Goal: Task Accomplishment & Management: Manage account settings

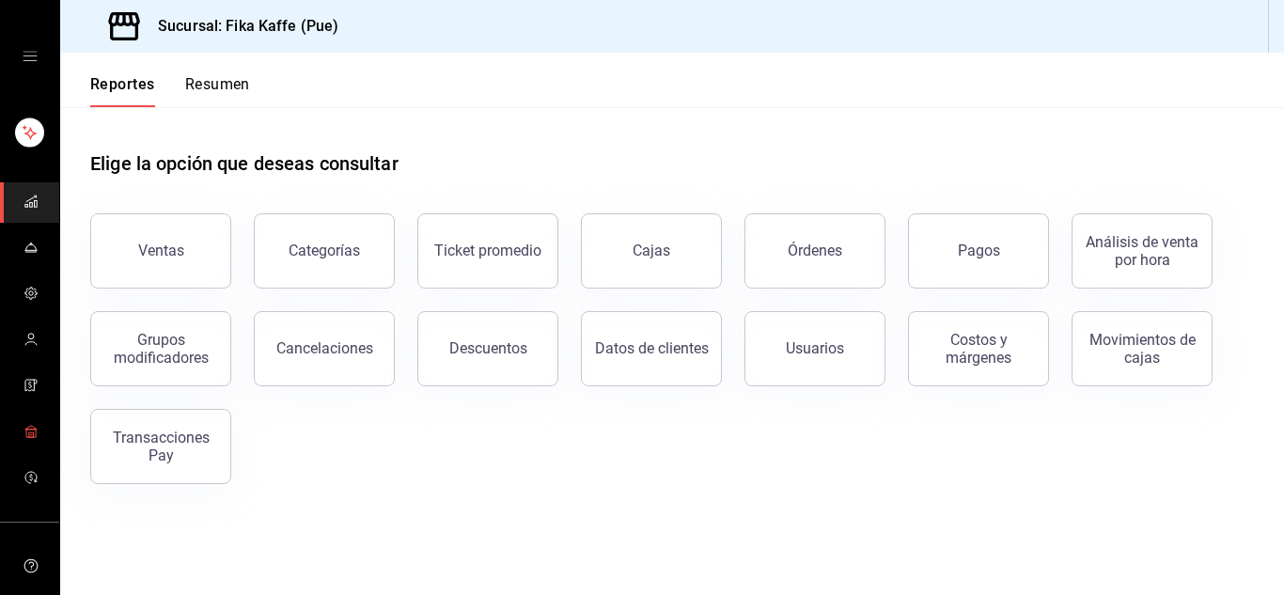
click at [25, 417] on link "mailbox folders" at bounding box center [29, 433] width 59 height 40
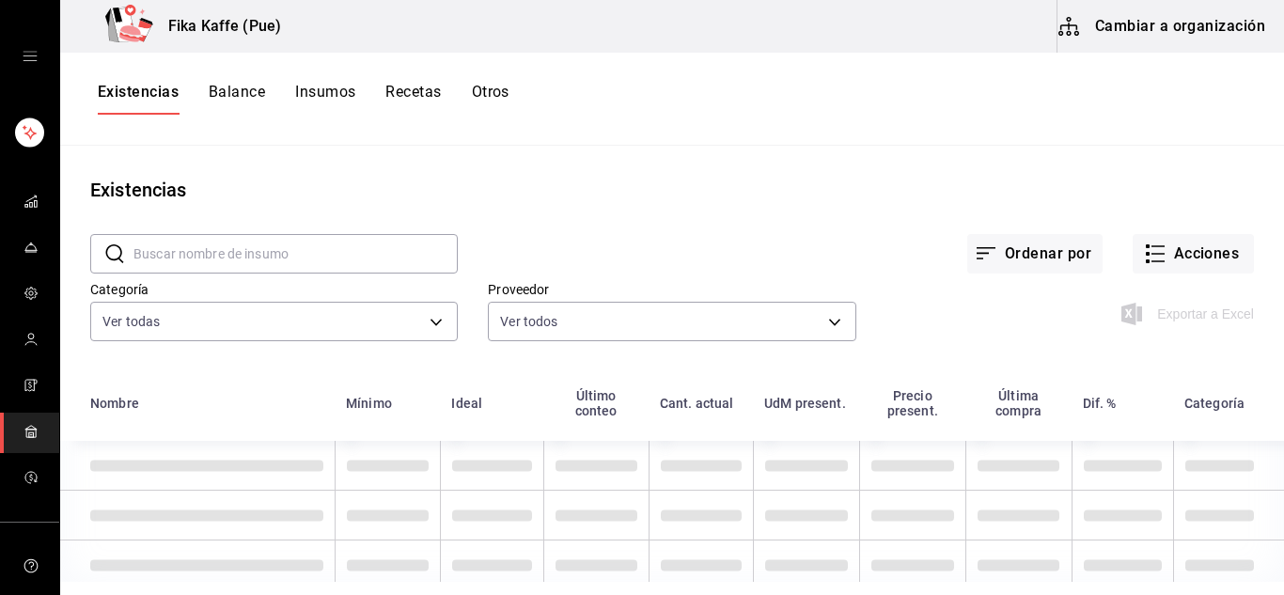
click at [224, 92] on button "Balance" at bounding box center [237, 99] width 56 height 32
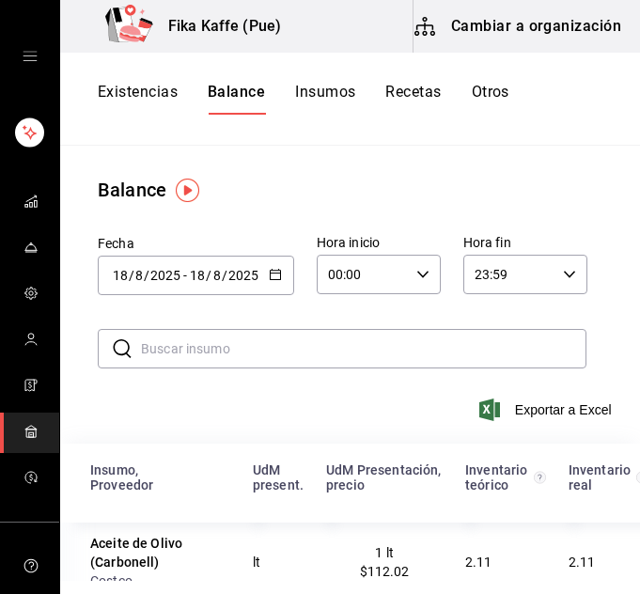
click at [163, 87] on button "Existencias" at bounding box center [138, 99] width 80 height 32
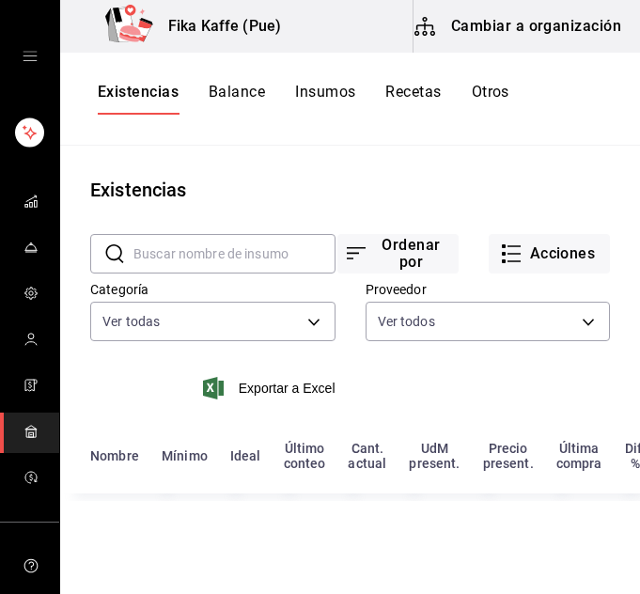
click at [242, 98] on button "Balance" at bounding box center [237, 99] width 56 height 32
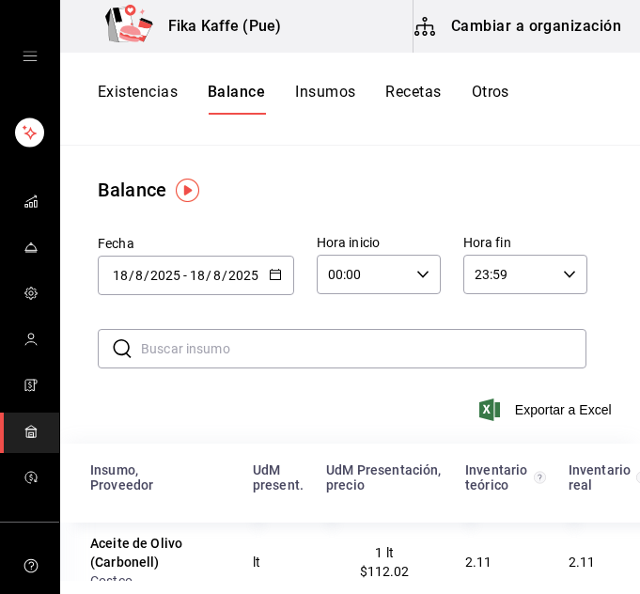
click at [125, 89] on button "Existencias" at bounding box center [138, 99] width 80 height 32
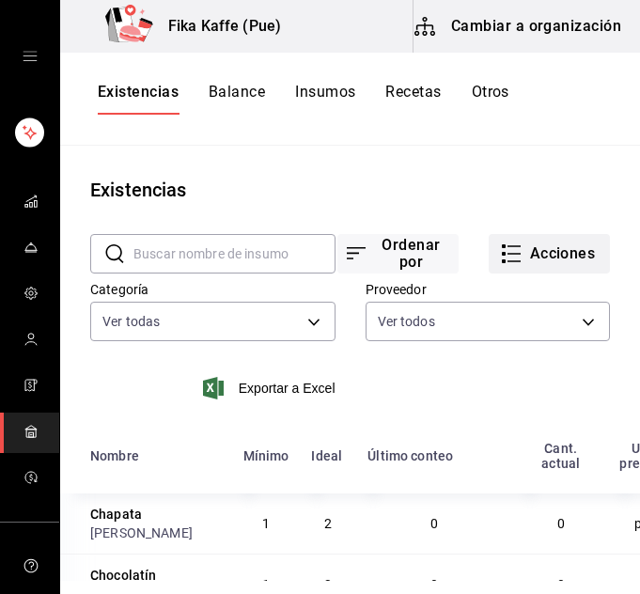
click at [560, 249] on button "Acciones" at bounding box center [549, 253] width 121 height 39
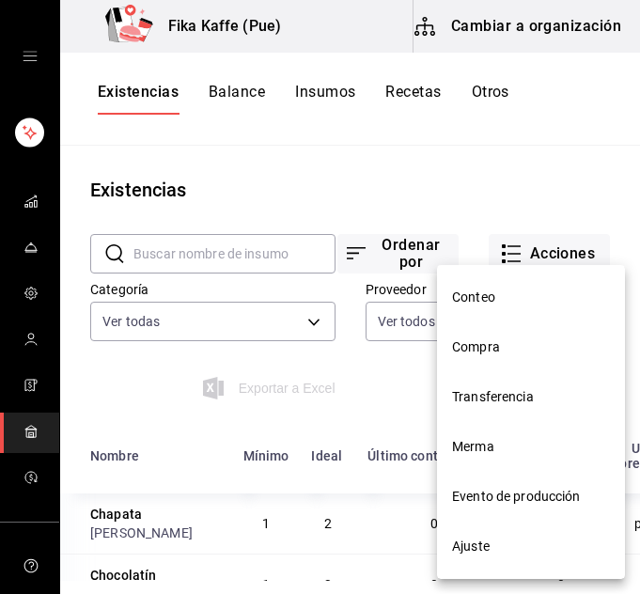
click at [501, 543] on span "Ajuste" at bounding box center [531, 547] width 158 height 20
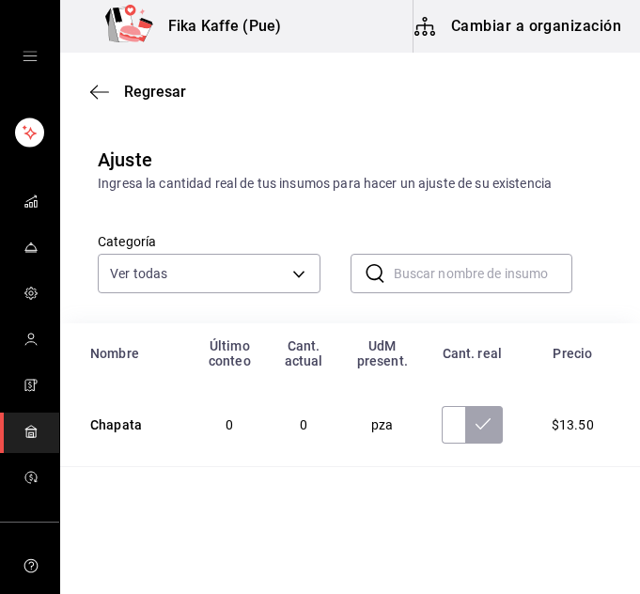
click at [433, 265] on input "text" at bounding box center [484, 274] width 180 height 38
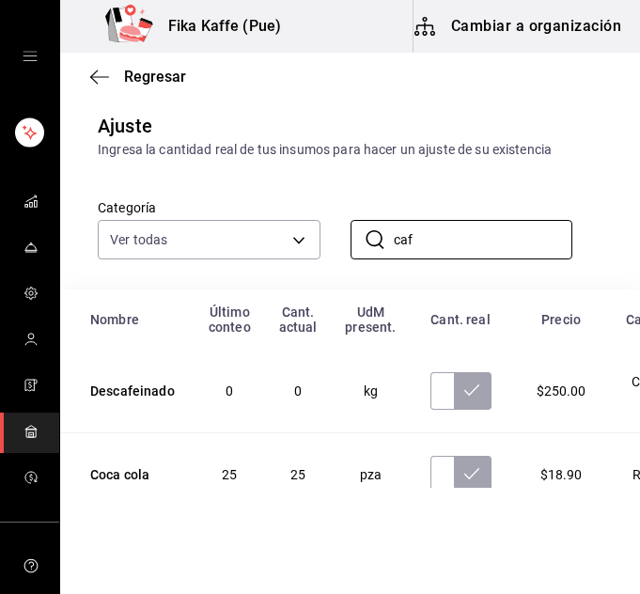
scroll to position [29, 0]
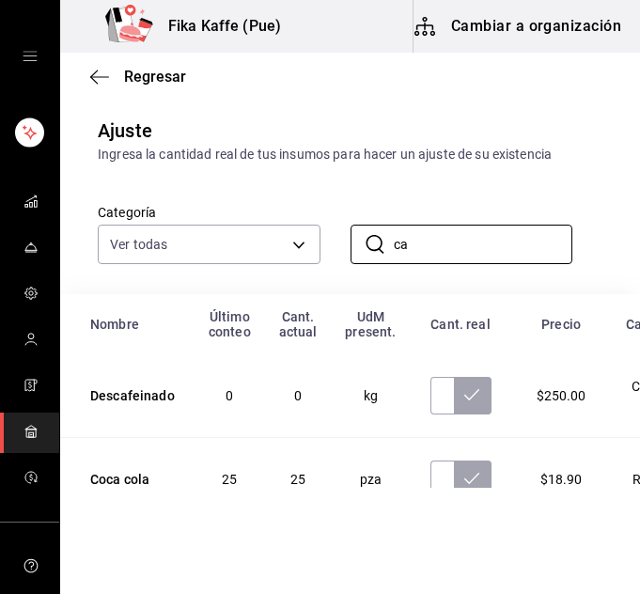
type input "c"
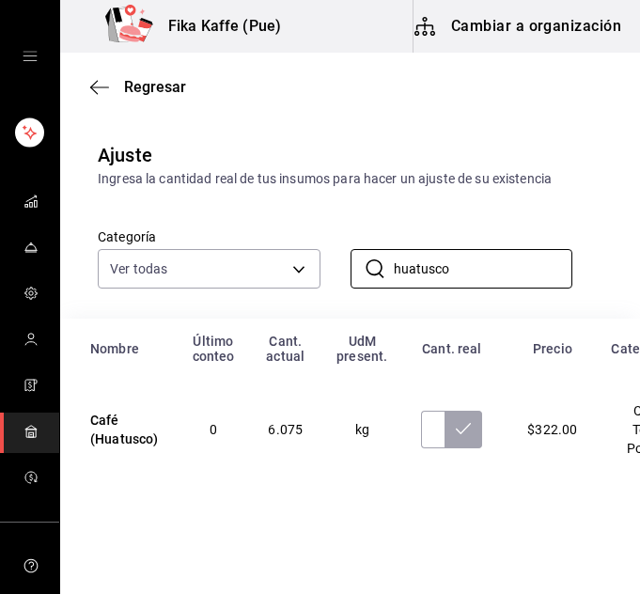
scroll to position [21, 0]
type input "huatusco"
click at [422, 422] on input "text" at bounding box center [432, 430] width 23 height 38
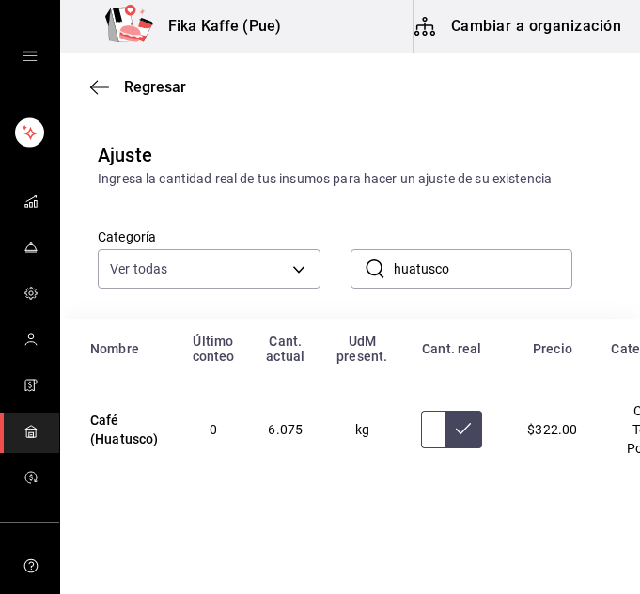
click at [421, 420] on input "text" at bounding box center [432, 430] width 23 height 38
click at [427, 411] on input "text" at bounding box center [432, 430] width 23 height 38
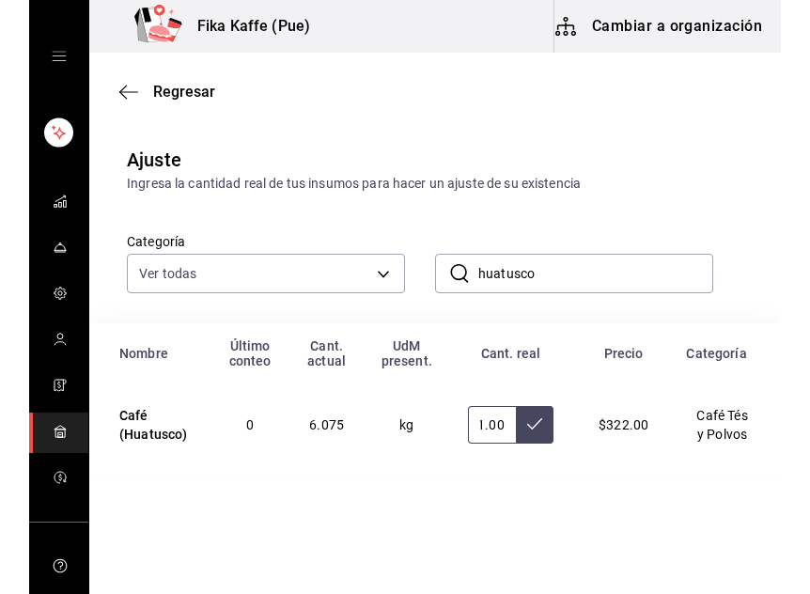
scroll to position [0, 0]
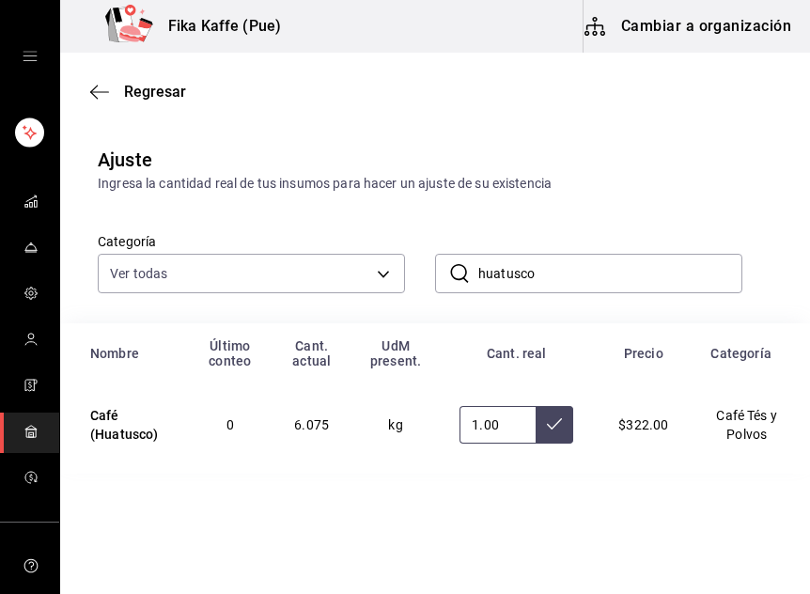
click at [486, 423] on input "1.00" at bounding box center [498, 425] width 76 height 38
type input "1.60"
click at [550, 431] on icon at bounding box center [554, 423] width 15 height 15
click at [524, 278] on input "huatusco" at bounding box center [610, 274] width 264 height 38
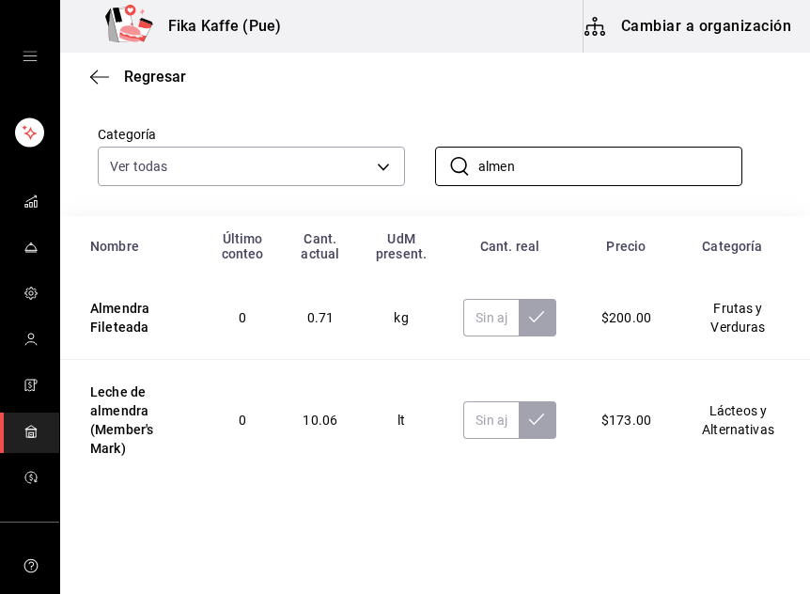
scroll to position [109, 0]
type input "almen"
click at [482, 424] on input "text" at bounding box center [490, 420] width 55 height 38
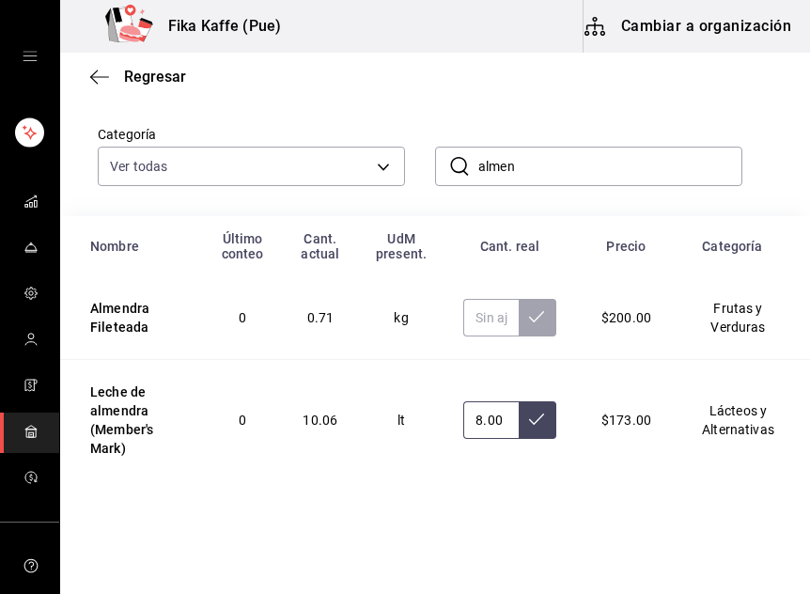
type input "8.00"
click at [532, 430] on button at bounding box center [538, 420] width 38 height 38
click at [509, 168] on input "almen" at bounding box center [610, 167] width 264 height 38
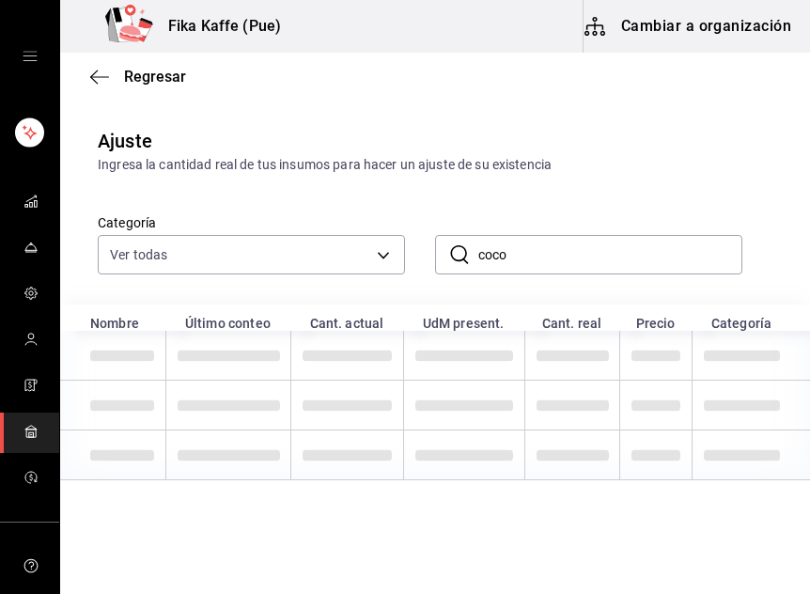
type input "coco"
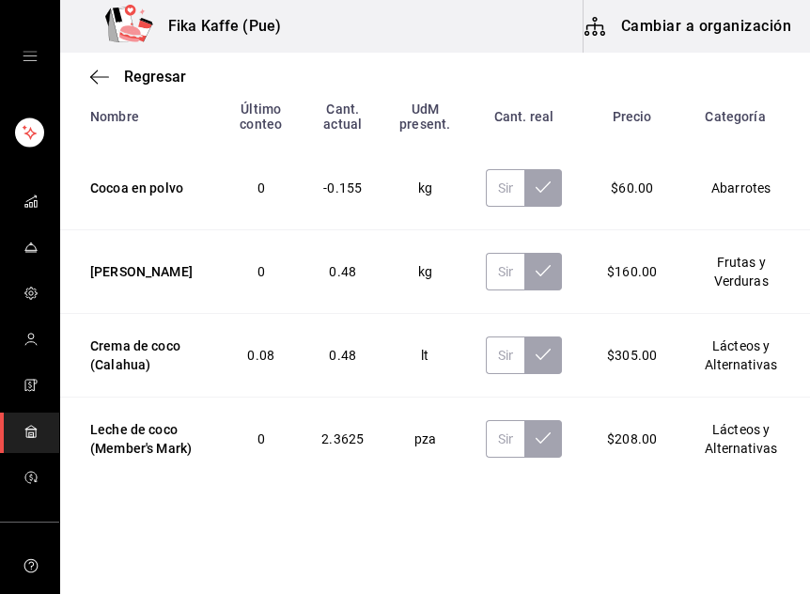
scroll to position [295, 0]
click at [489, 423] on input "text" at bounding box center [505, 439] width 39 height 38
type input "3.00"
click at [524, 423] on button at bounding box center [543, 439] width 38 height 38
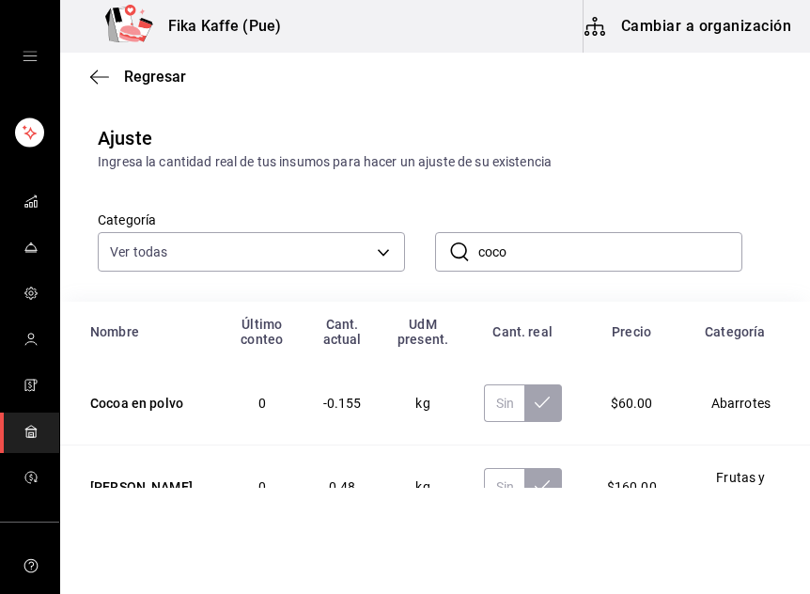
scroll to position [13, 0]
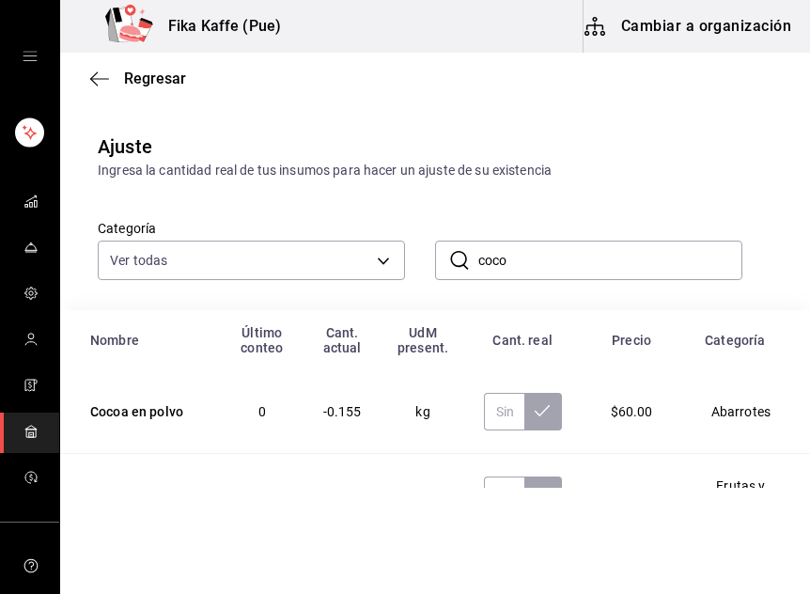
click at [520, 256] on input "coco" at bounding box center [610, 261] width 264 height 38
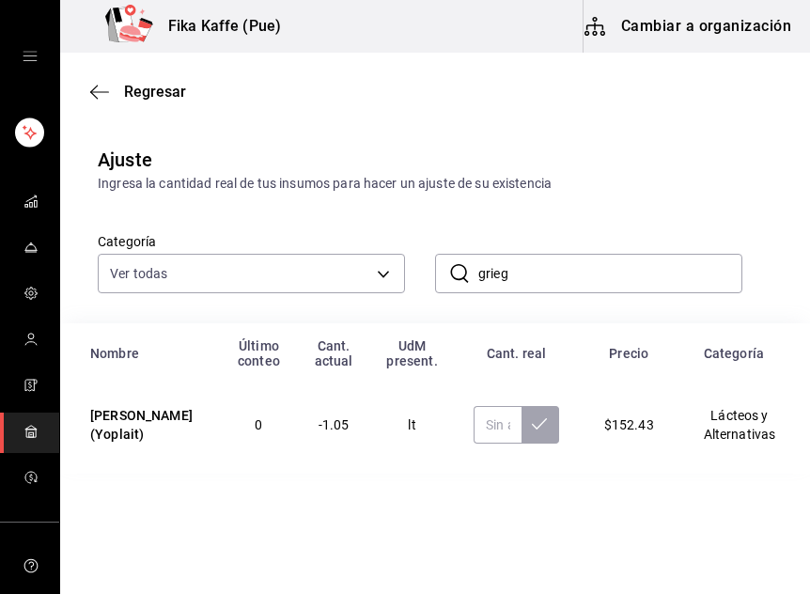
scroll to position [7, 0]
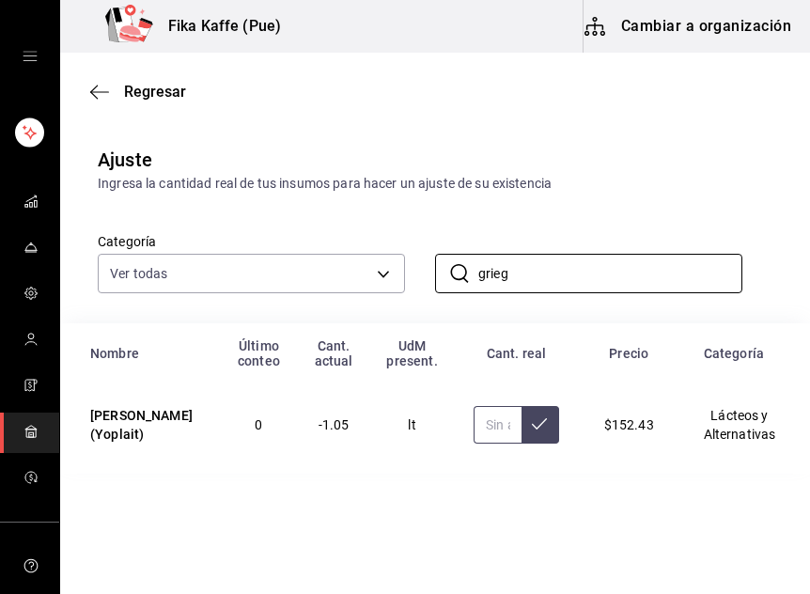
type input "grieg"
click at [481, 426] on input "text" at bounding box center [498, 425] width 48 height 38
type input "0.30"
click at [539, 436] on button at bounding box center [541, 425] width 38 height 38
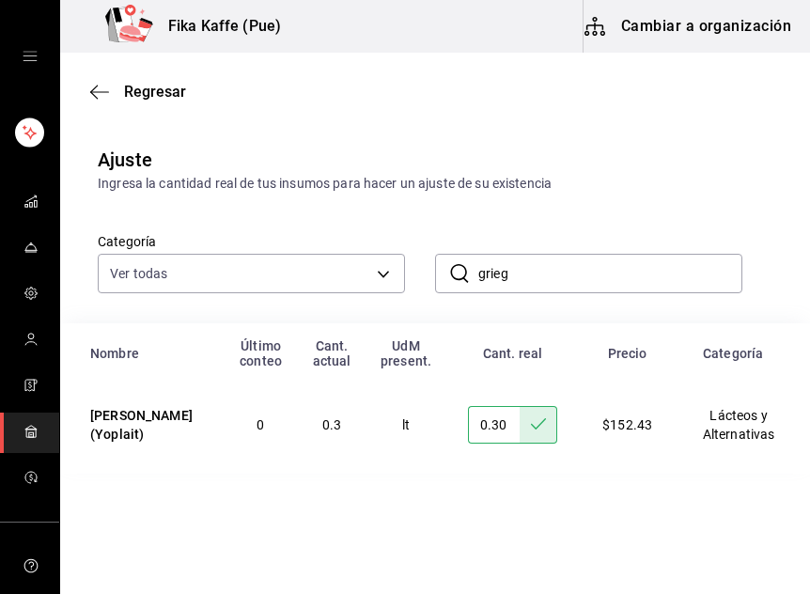
click at [521, 270] on input "grieg" at bounding box center [610, 274] width 264 height 38
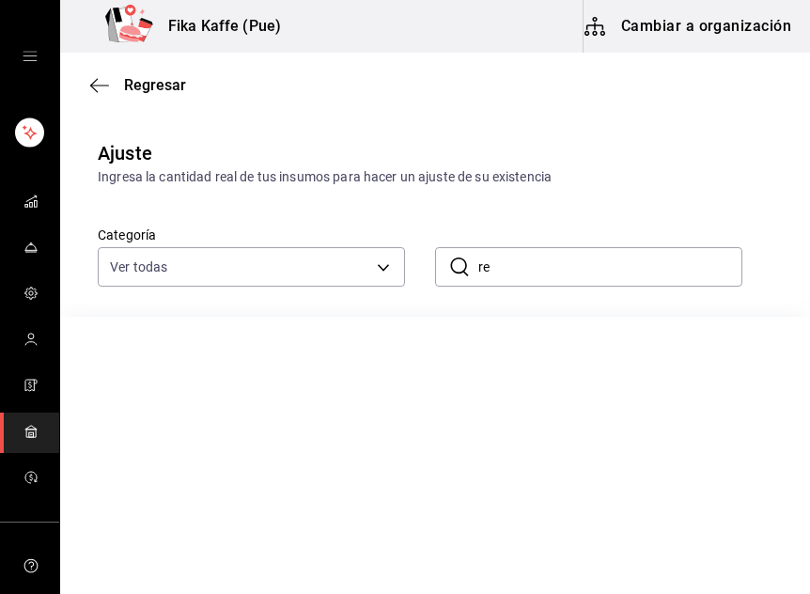
type input "r"
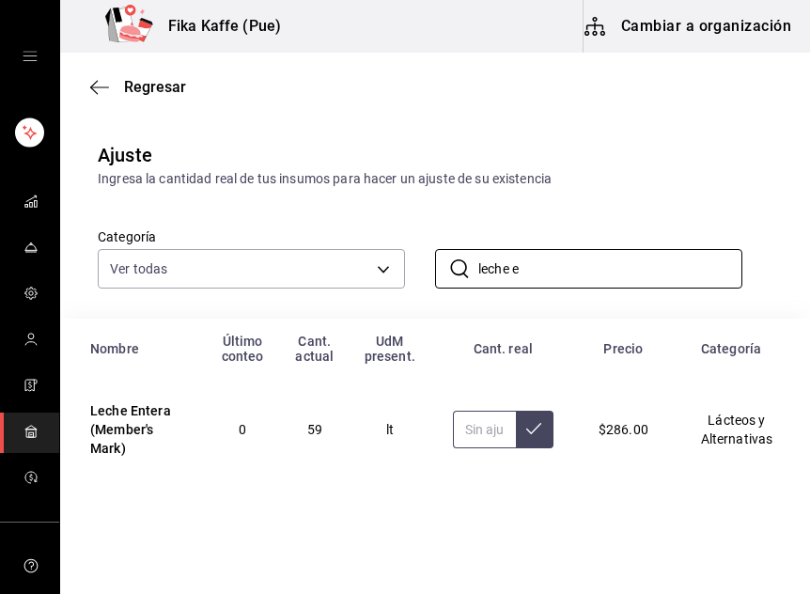
type input "leche e"
click at [469, 432] on input "text" at bounding box center [484, 430] width 63 height 38
type input "27.00"
click at [524, 412] on button at bounding box center [535, 430] width 38 height 38
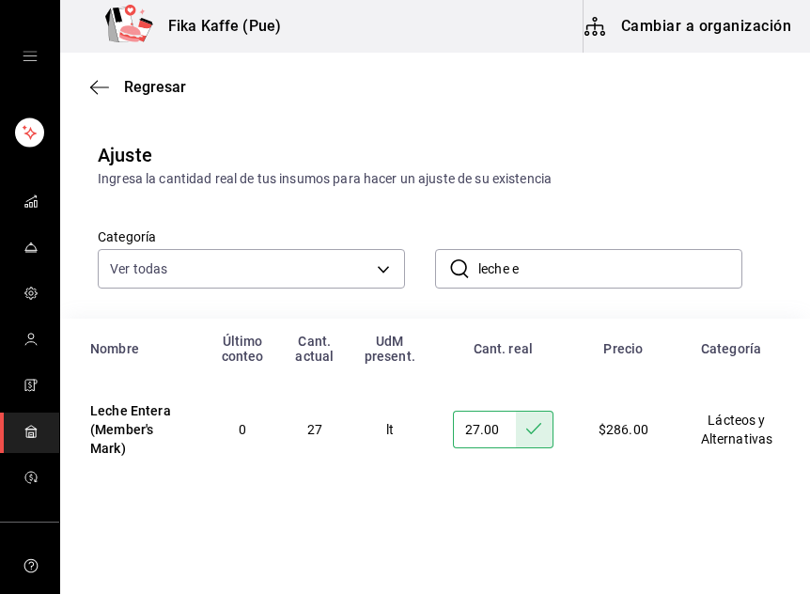
click at [529, 260] on input "leche e" at bounding box center [610, 269] width 264 height 38
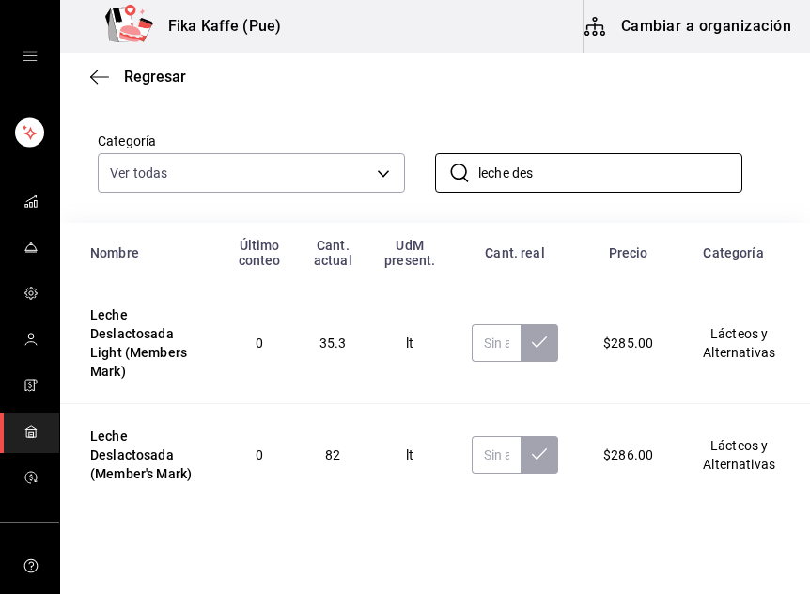
scroll to position [128, 0]
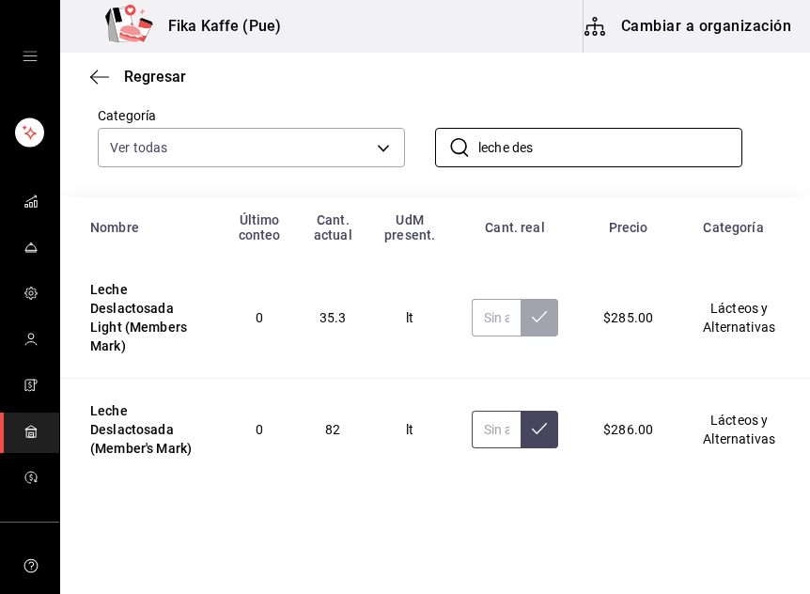
type input "leche des"
click at [487, 428] on input "text" at bounding box center [496, 430] width 49 height 38
type input "28.00"
click at [529, 438] on button at bounding box center [540, 430] width 38 height 38
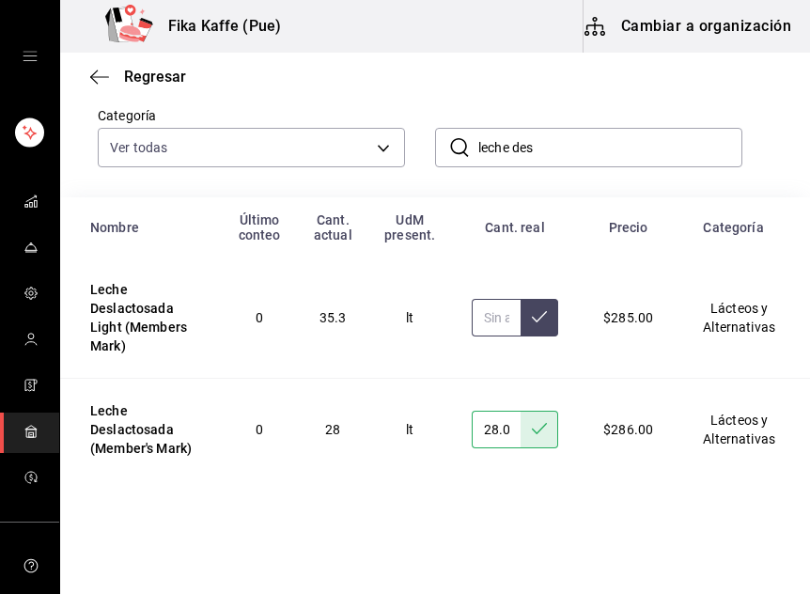
click at [485, 323] on input "text" at bounding box center [496, 318] width 49 height 38
click at [508, 314] on input "9.40" at bounding box center [496, 318] width 49 height 38
type input "9.40"
click at [533, 311] on icon at bounding box center [539, 316] width 15 height 15
click at [520, 142] on input "leche des" at bounding box center [610, 148] width 264 height 38
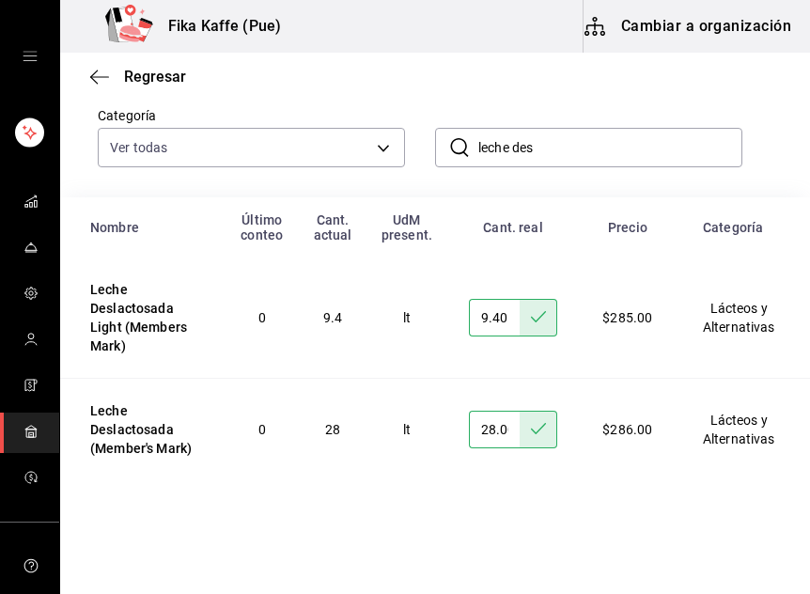
click at [520, 142] on input "leche des" at bounding box center [610, 148] width 264 height 38
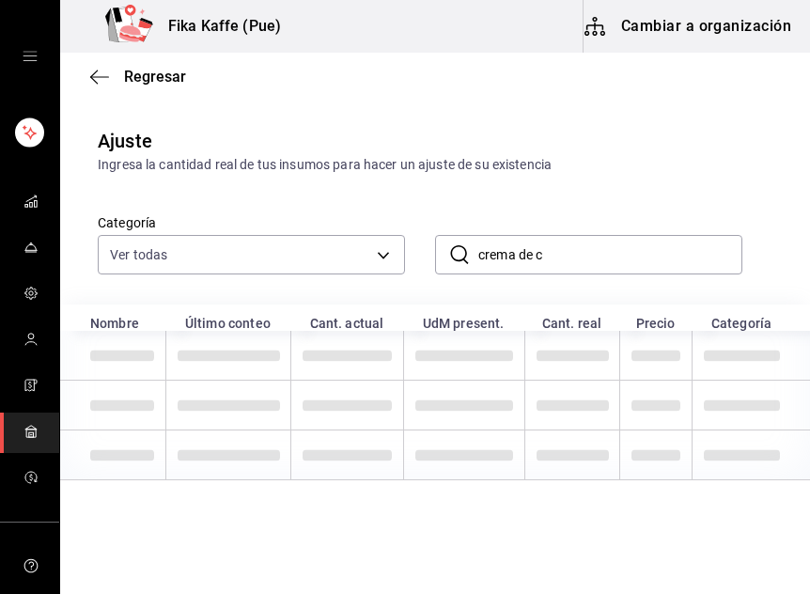
scroll to position [109, 0]
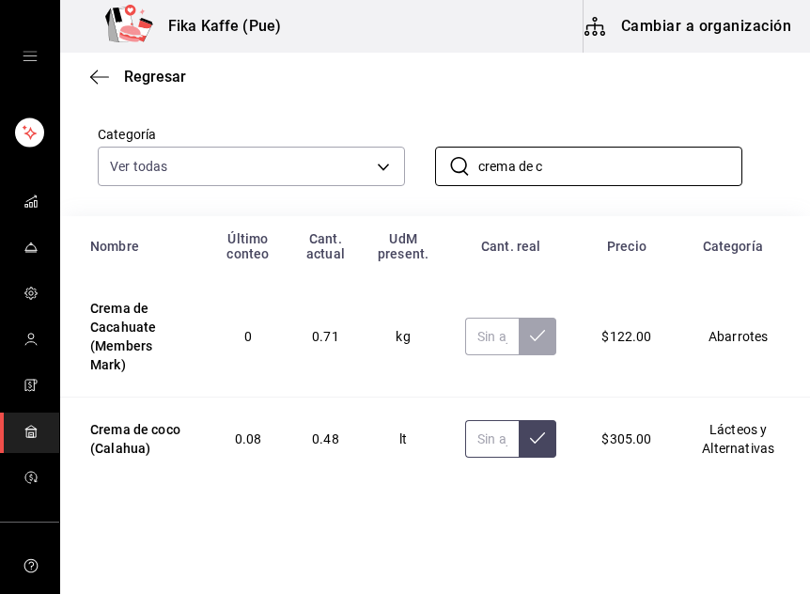
type input "crema de c"
click at [474, 446] on input "text" at bounding box center [492, 439] width 54 height 38
type input "0.00"
click at [519, 433] on button at bounding box center [538, 439] width 38 height 38
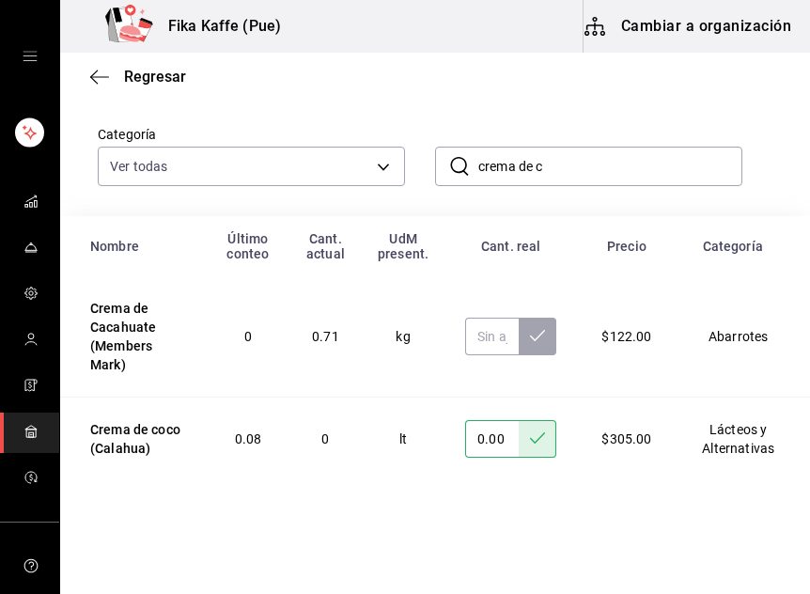
drag, startPoint x: 567, startPoint y: 169, endPoint x: 448, endPoint y: 176, distance: 118.6
click at [448, 176] on div "​ crema de c ​" at bounding box center [588, 166] width 307 height 39
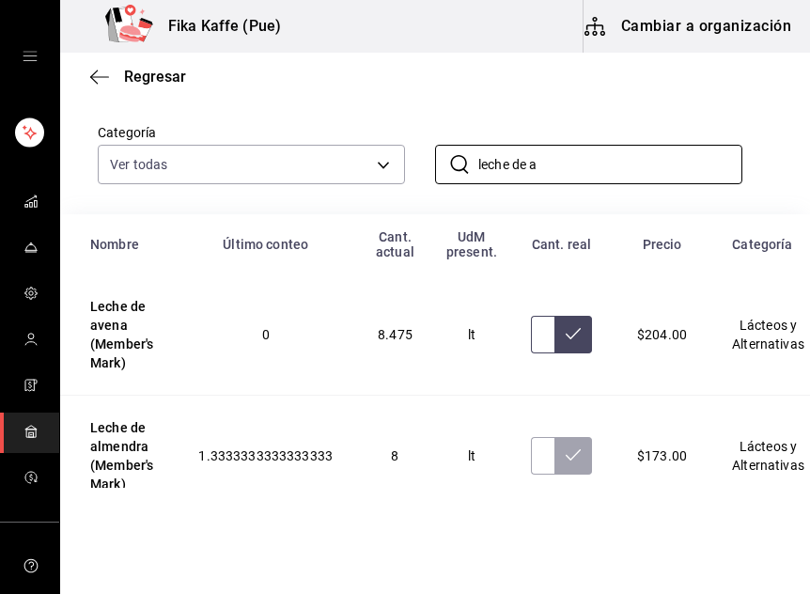
type input "leche de a"
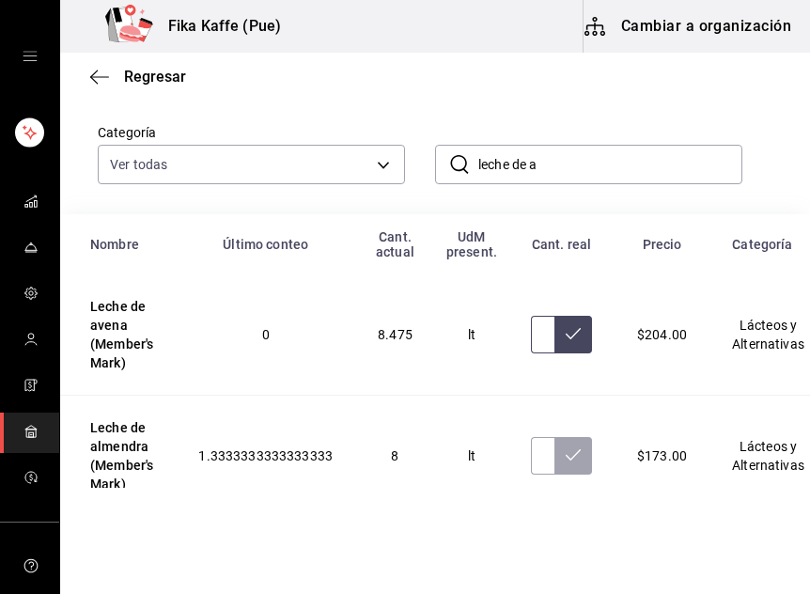
click at [531, 345] on input "text" at bounding box center [542, 335] width 23 height 38
click at [539, 337] on input "text" at bounding box center [542, 335] width 23 height 38
click at [540, 331] on input "text" at bounding box center [542, 335] width 23 height 38
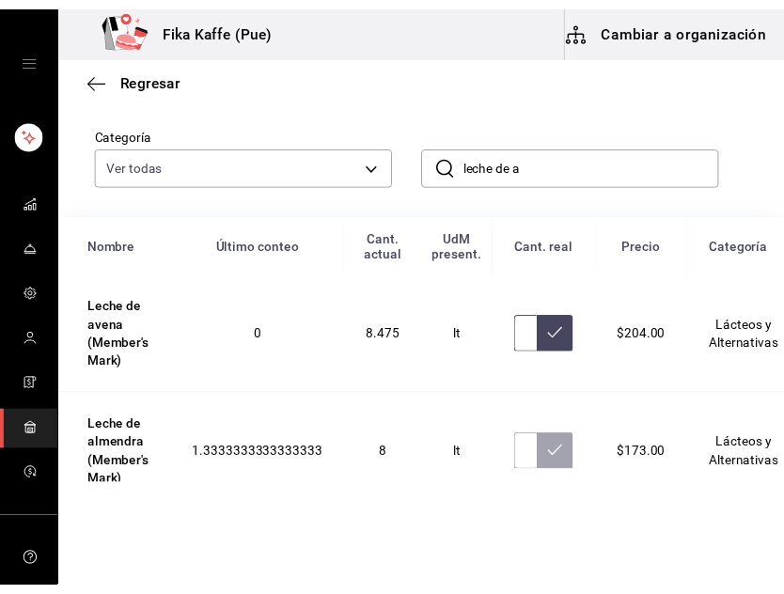
scroll to position [0, 17]
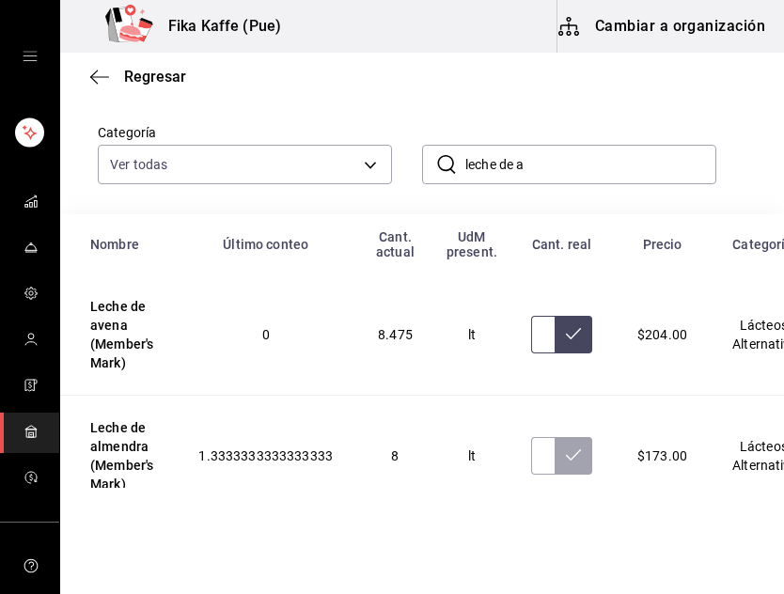
type input "1.70"
drag, startPoint x: 491, startPoint y: 381, endPoint x: 478, endPoint y: 384, distance: 12.8
click at [480, 381] on td "lt" at bounding box center [471, 334] width 73 height 121
drag, startPoint x: 252, startPoint y: 529, endPoint x: 329, endPoint y: 530, distance: 77.1
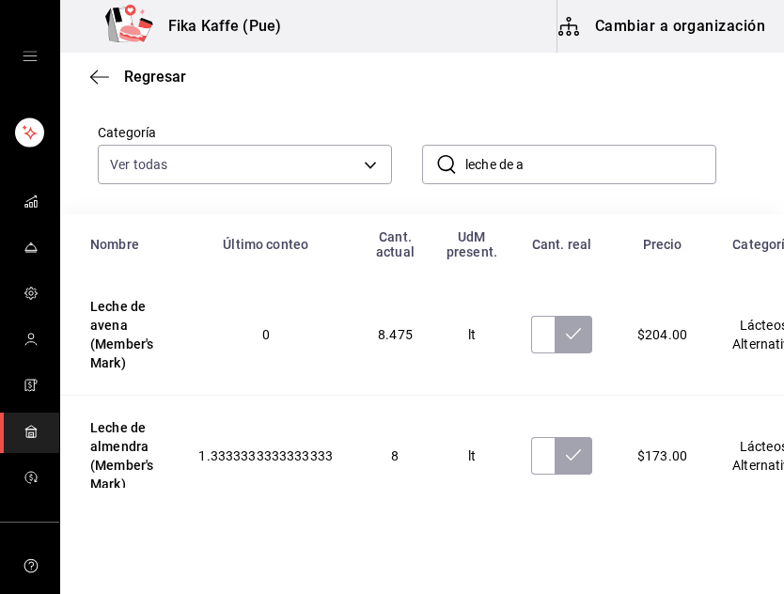
click at [329, 488] on html "Fika Kaffe (Pue) Cambiar a organización Regresar Ajuste Ingresa la cantidad rea…" at bounding box center [392, 244] width 784 height 488
click at [541, 453] on input "text" at bounding box center [542, 456] width 23 height 38
click at [571, 166] on input "leche de a" at bounding box center [590, 165] width 251 height 38
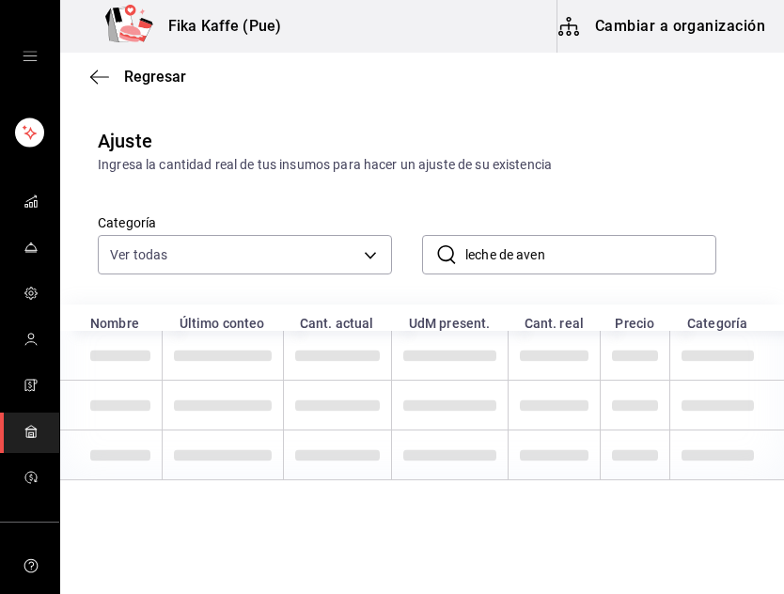
scroll to position [25, 0]
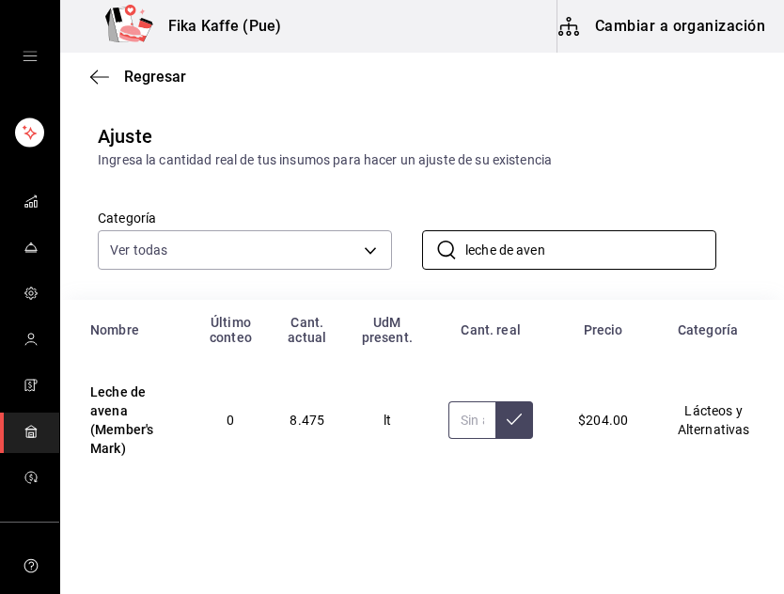
type input "leche de aven"
click at [454, 423] on input "text" at bounding box center [471, 420] width 47 height 38
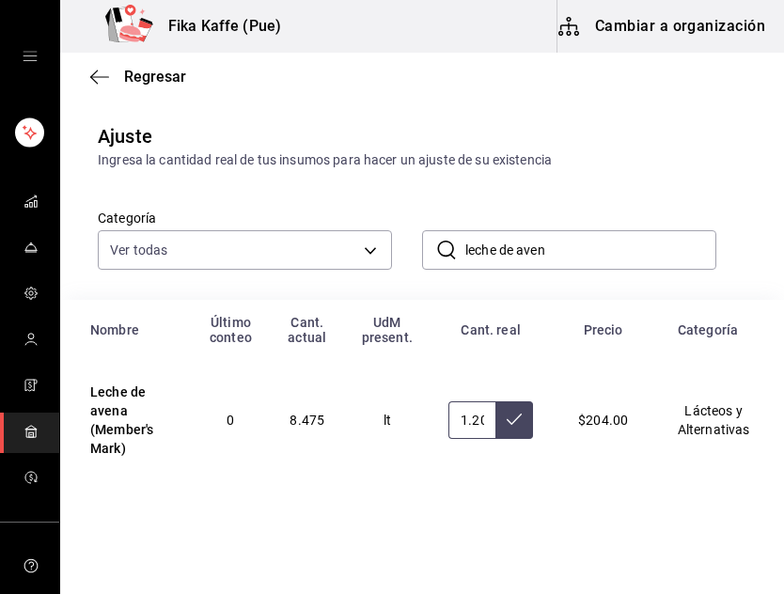
scroll to position [0, 1]
type input "1.20"
click at [507, 421] on icon at bounding box center [514, 419] width 15 height 15
click at [548, 251] on input "leche de aven" at bounding box center [590, 250] width 251 height 38
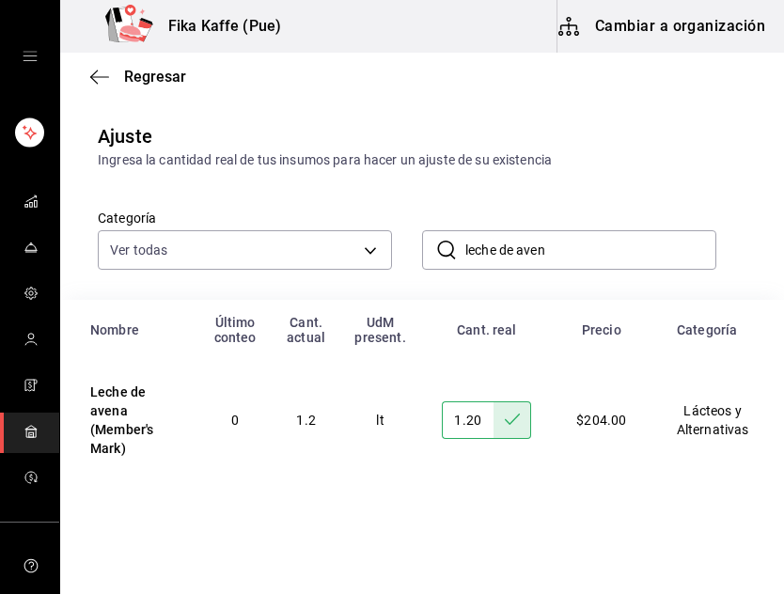
click at [548, 251] on input "leche de aven" at bounding box center [590, 250] width 251 height 38
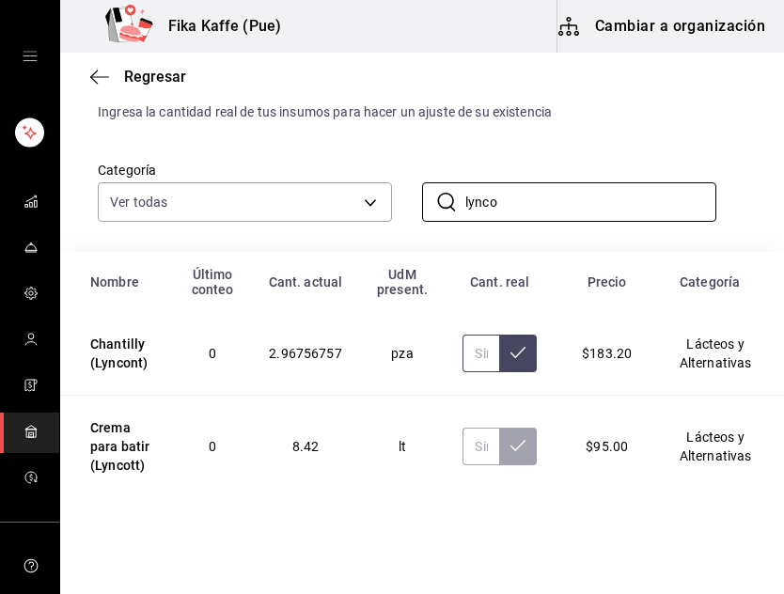
scroll to position [90, 0]
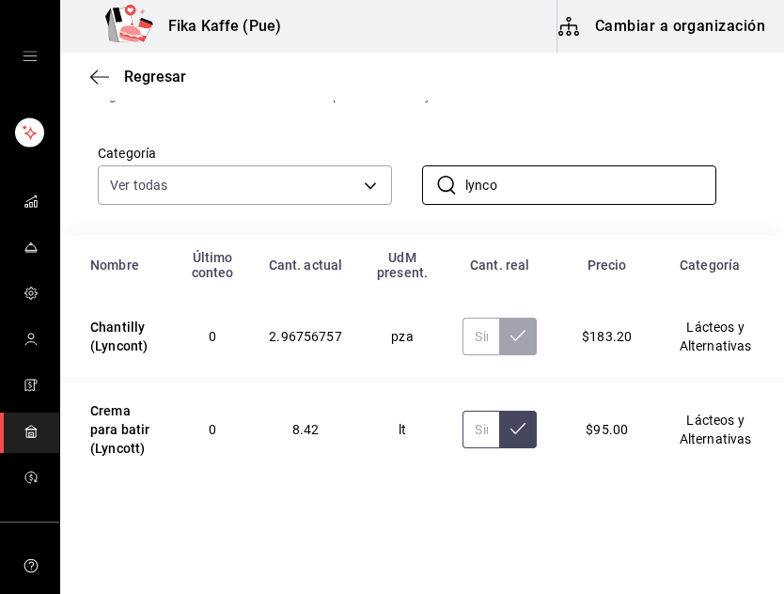
type input "lynco"
click at [466, 428] on input "text" at bounding box center [480, 430] width 37 height 38
type input "3.80"
click at [499, 424] on button at bounding box center [518, 430] width 38 height 38
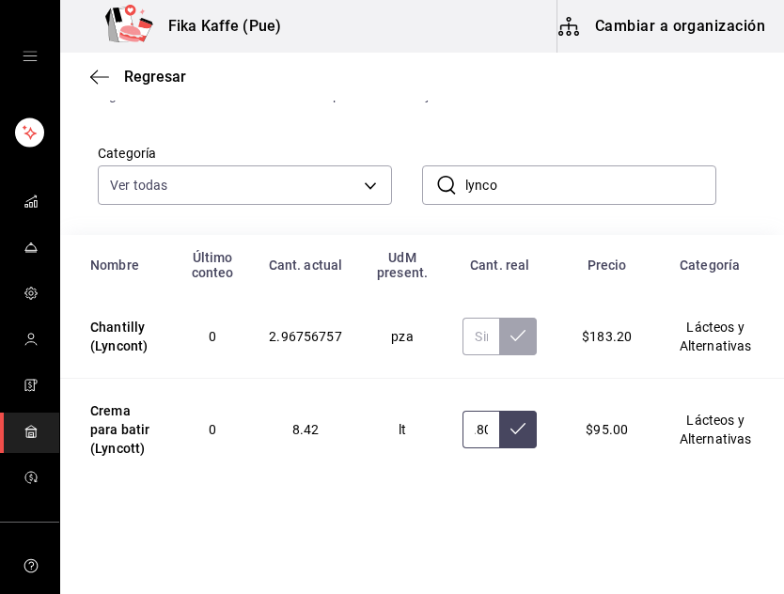
scroll to position [0, 0]
click at [484, 190] on input "lynco" at bounding box center [590, 185] width 251 height 38
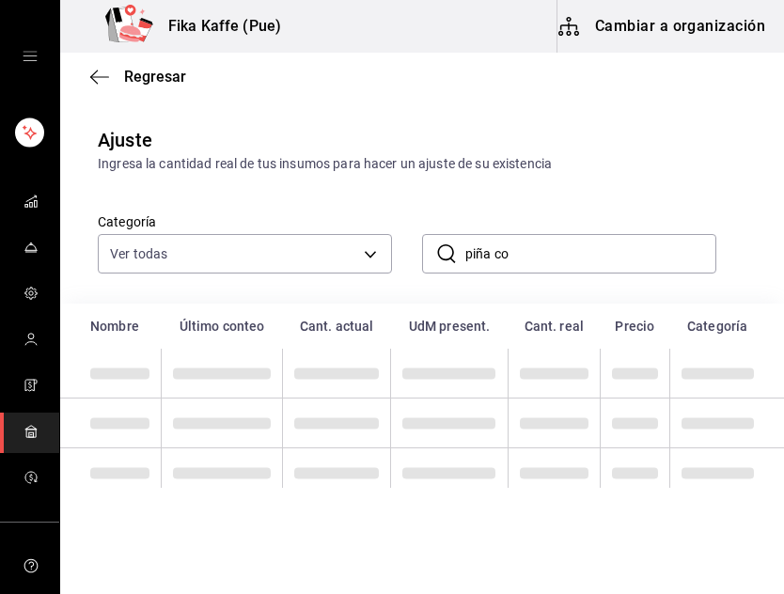
scroll to position [25, 0]
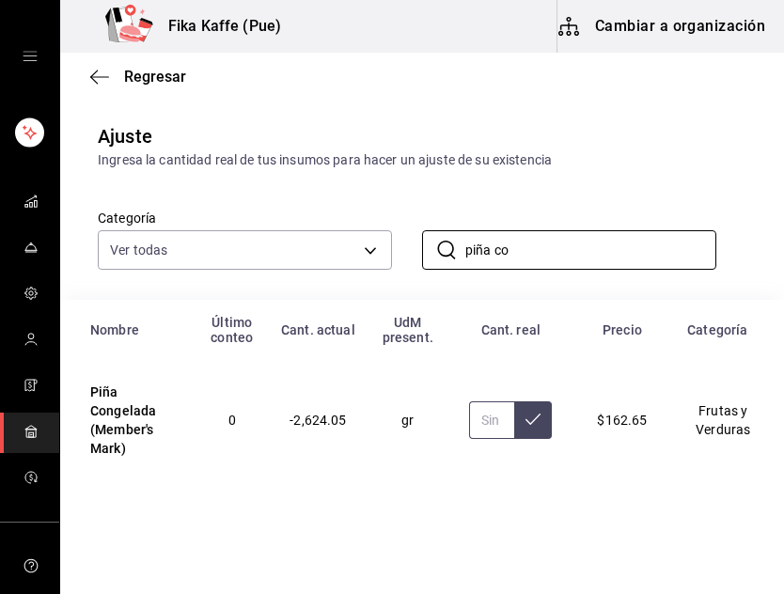
type input "piña co"
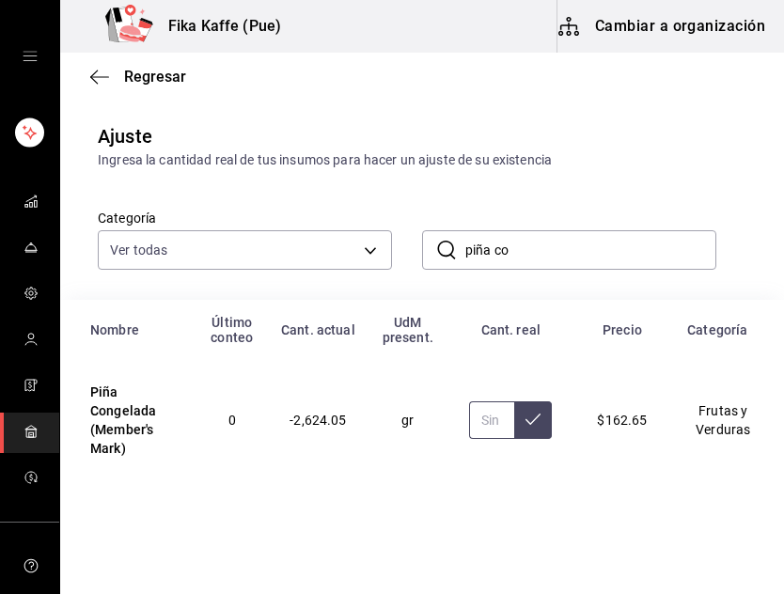
click at [469, 421] on input "text" at bounding box center [491, 420] width 45 height 38
type input "1.50"
click at [531, 417] on button at bounding box center [533, 420] width 38 height 38
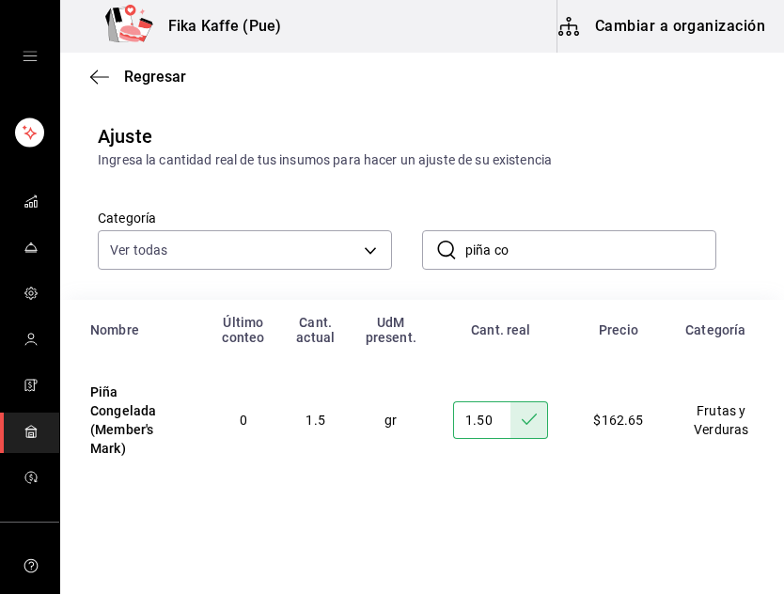
click at [524, 250] on input "piña co" at bounding box center [590, 250] width 251 height 38
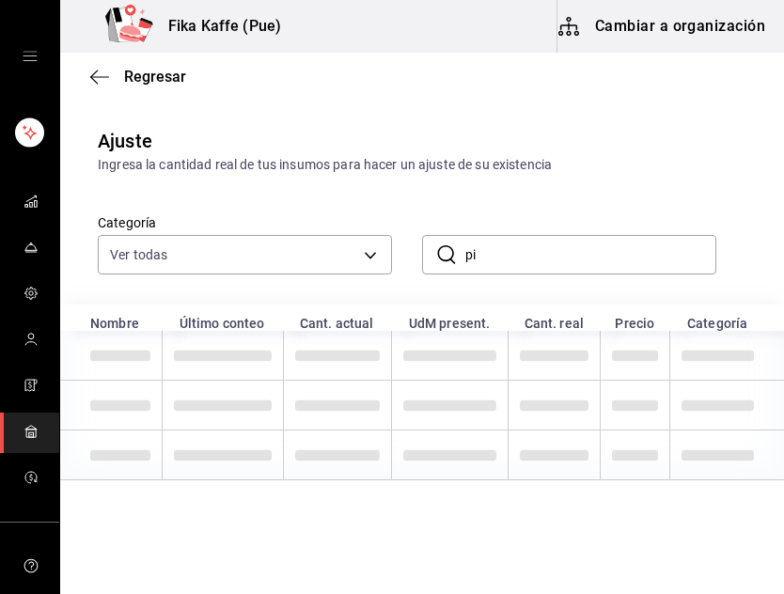
type input "p"
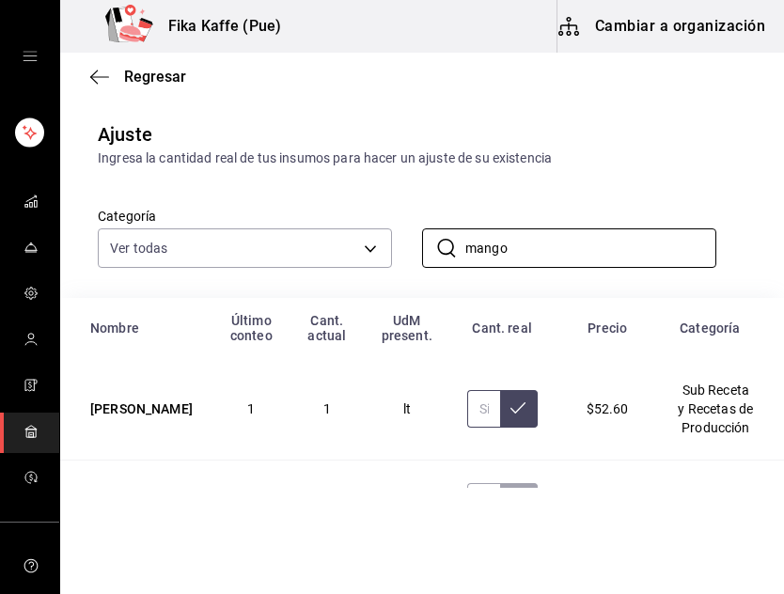
scroll to position [109, 0]
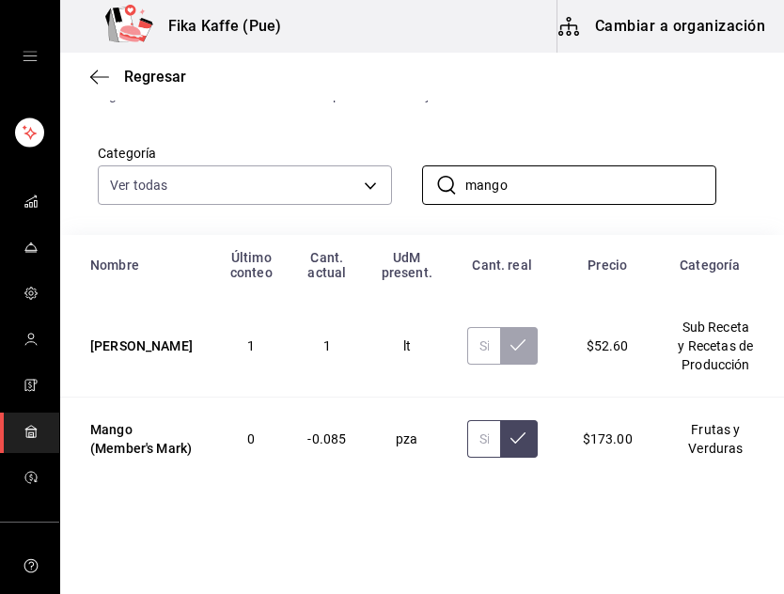
type input "mango"
click at [467, 421] on input "text" at bounding box center [483, 439] width 33 height 38
type input "2.50"
click at [510, 432] on icon at bounding box center [517, 437] width 15 height 11
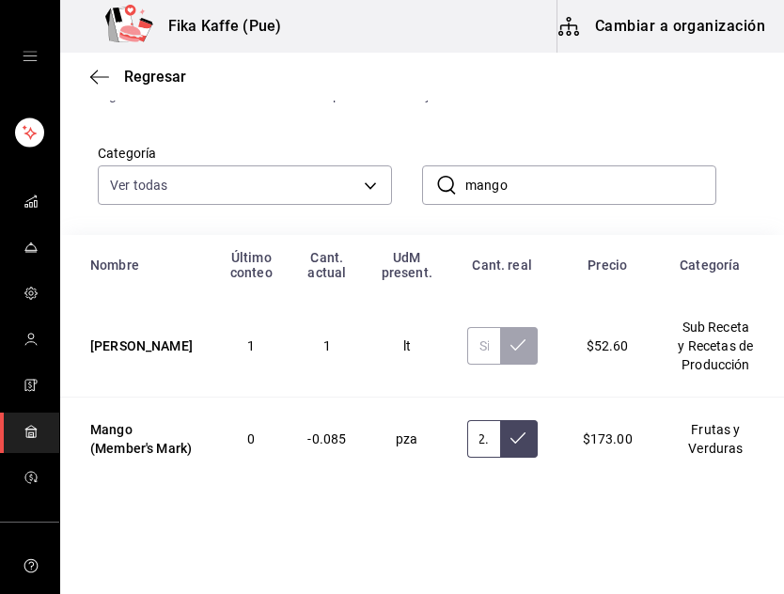
scroll to position [0, 0]
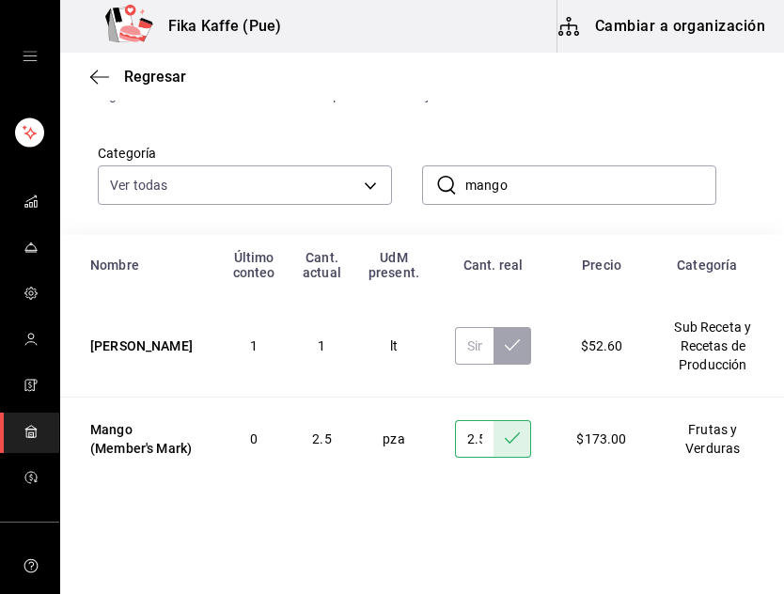
click at [487, 169] on input "mango" at bounding box center [590, 185] width 251 height 38
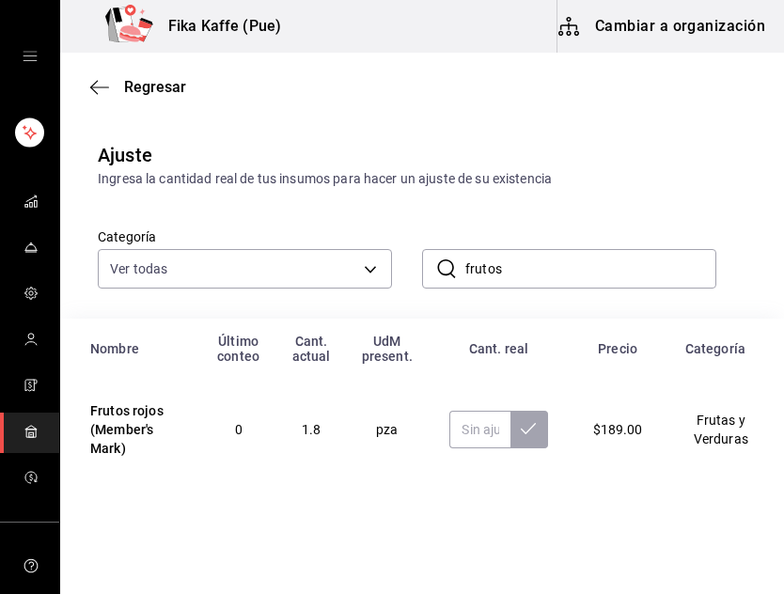
scroll to position [7, 0]
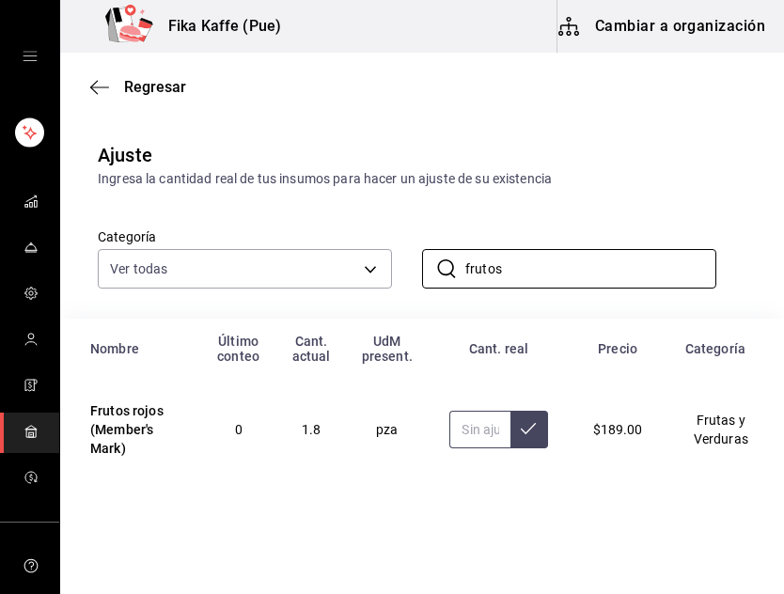
type input "frutos"
click at [476, 433] on input "text" at bounding box center [479, 430] width 60 height 38
type input "3.40"
click at [521, 428] on icon at bounding box center [528, 428] width 15 height 15
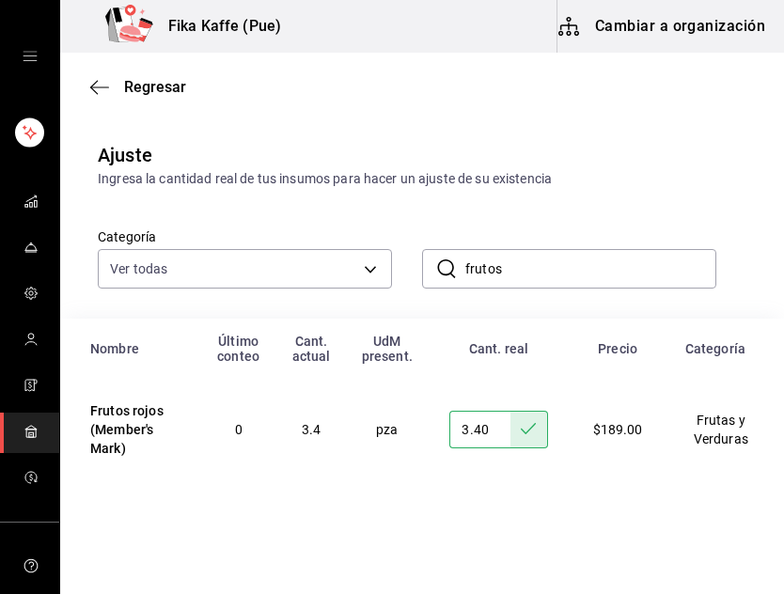
click at [478, 271] on input "frutos" at bounding box center [590, 269] width 251 height 38
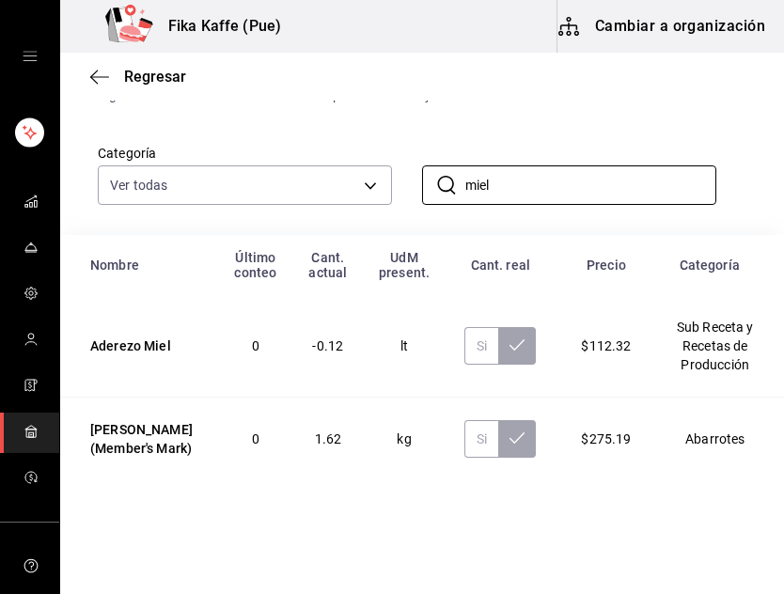
scroll to position [109, 0]
type input "miel"
click at [464, 436] on input "text" at bounding box center [481, 439] width 34 height 38
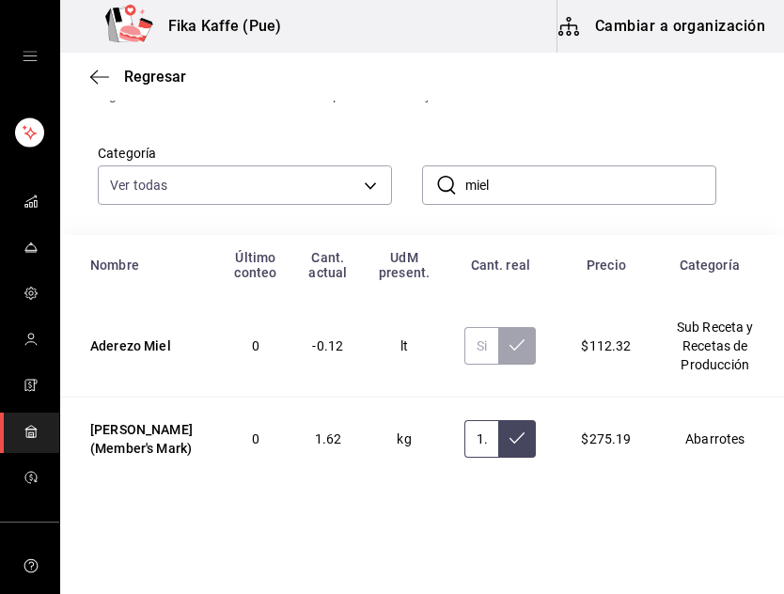
scroll to position [0, 7]
type input "1.15"
click at [509, 431] on icon at bounding box center [516, 438] width 15 height 15
click at [484, 166] on input "miel" at bounding box center [590, 185] width 251 height 38
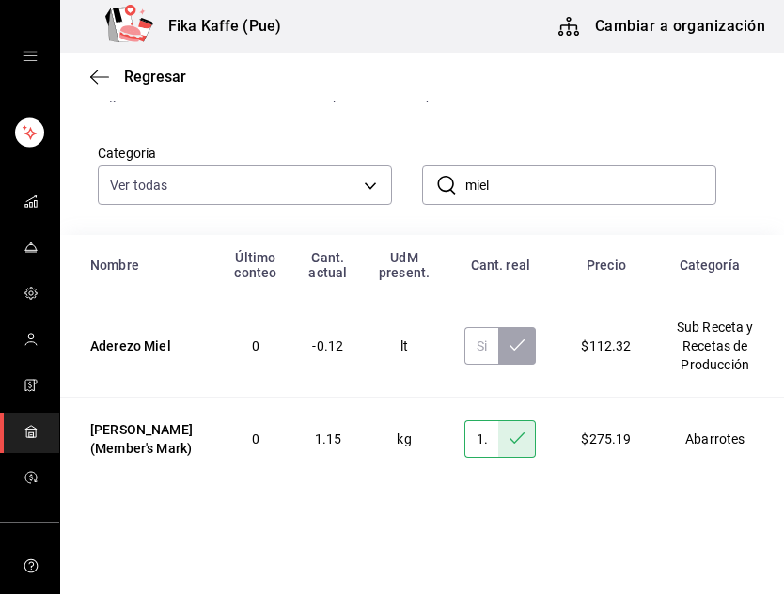
click at [484, 166] on input "miel" at bounding box center [590, 185] width 251 height 38
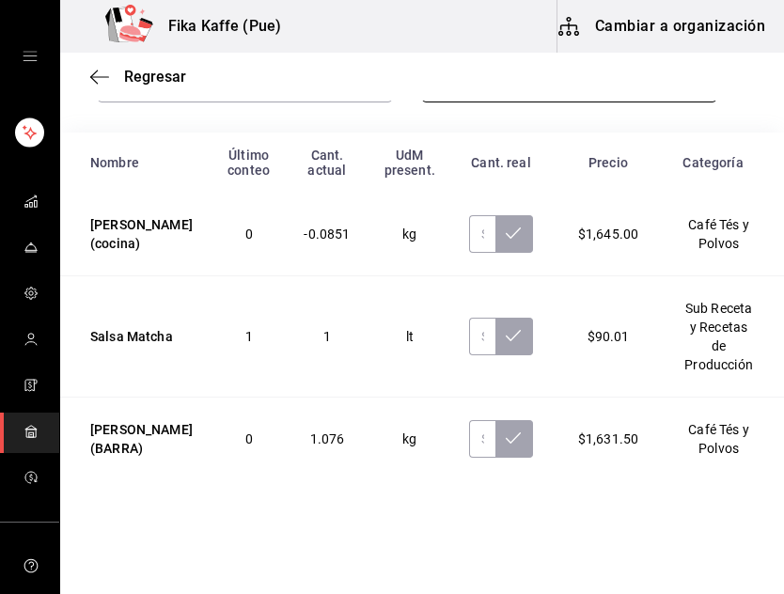
scroll to position [211, 0]
type input "matcha"
click at [469, 429] on input "text" at bounding box center [482, 439] width 26 height 38
type input "0.92"
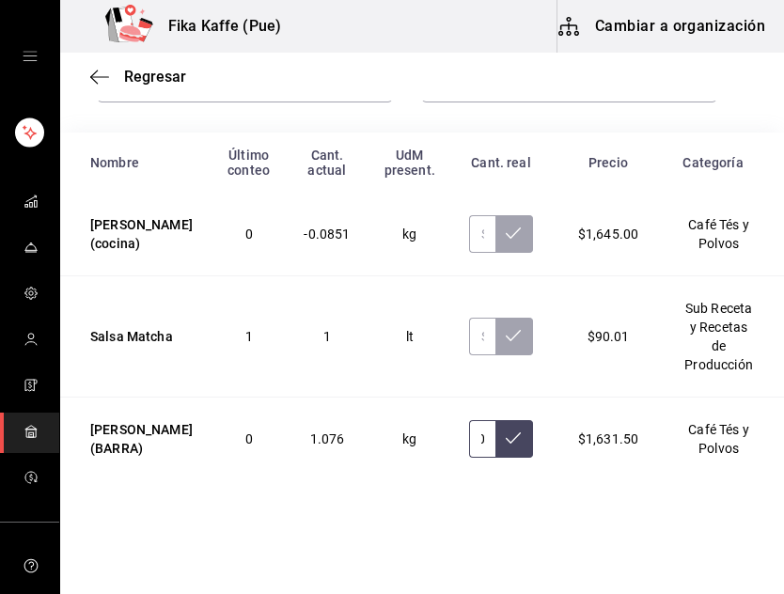
scroll to position [0, 0]
click at [495, 441] on button at bounding box center [514, 439] width 38 height 38
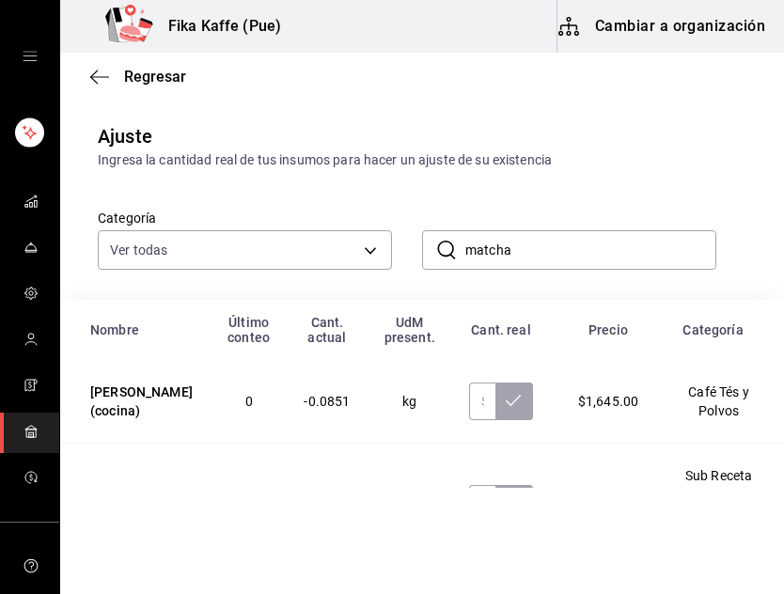
click at [485, 263] on input "matcha" at bounding box center [590, 250] width 251 height 38
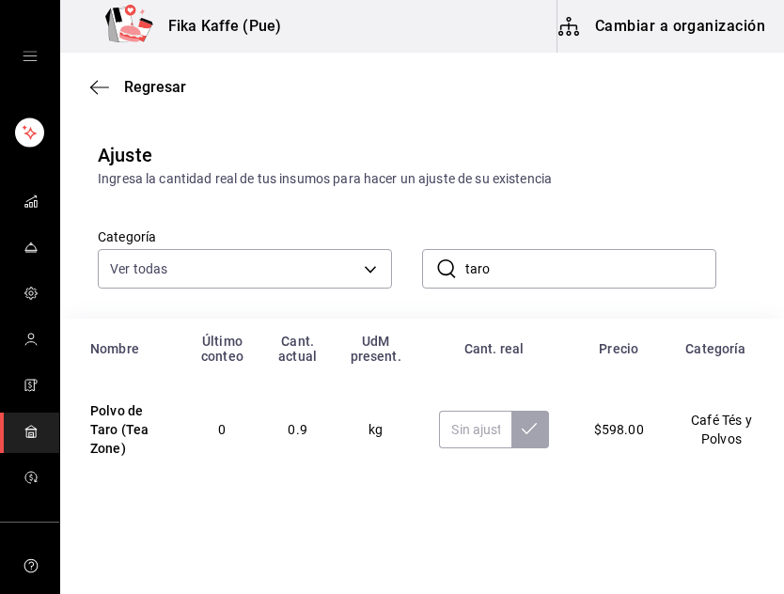
scroll to position [7, 0]
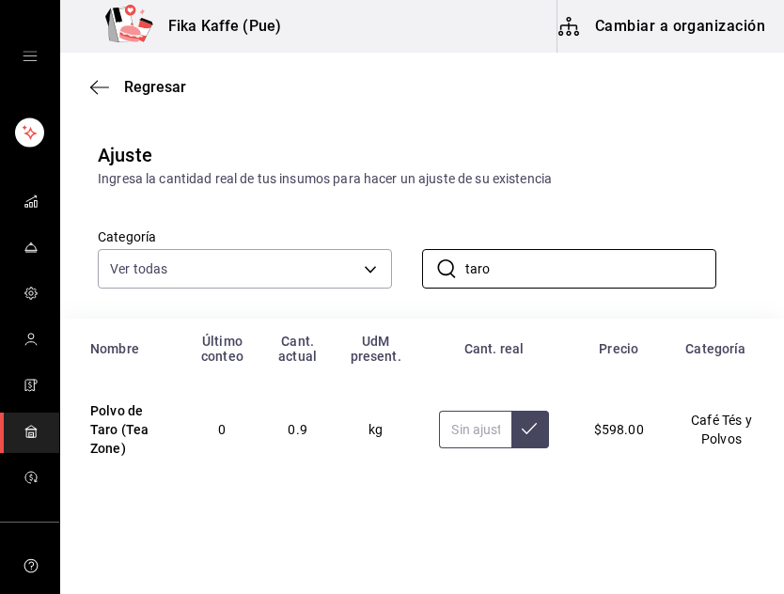
type input "taro"
click at [477, 423] on input "text" at bounding box center [474, 430] width 71 height 38
type input "1.50"
click at [469, 431] on input "1.50" at bounding box center [474, 430] width 71 height 38
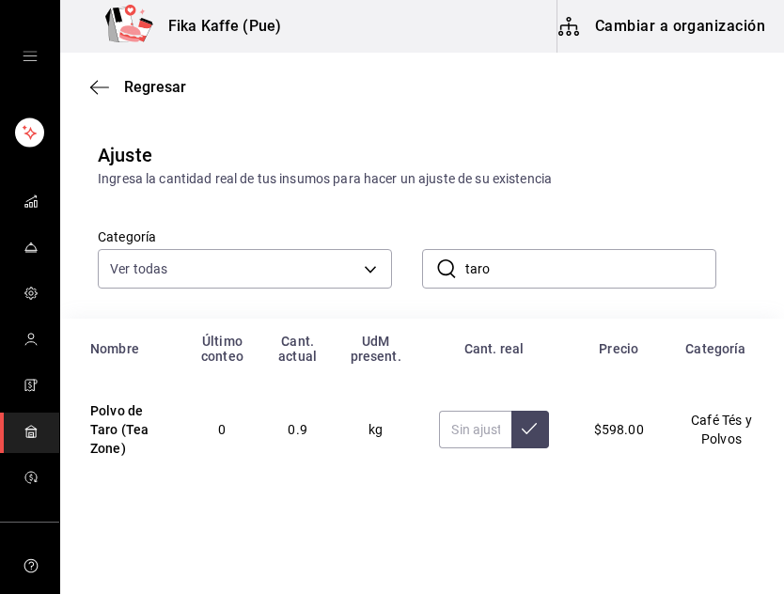
click at [484, 274] on input "taro" at bounding box center [590, 269] width 251 height 38
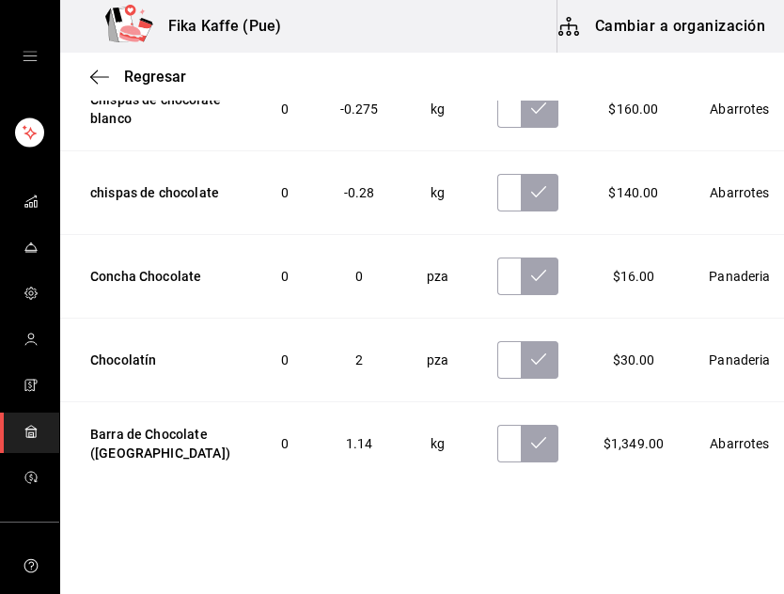
scroll to position [311, 0]
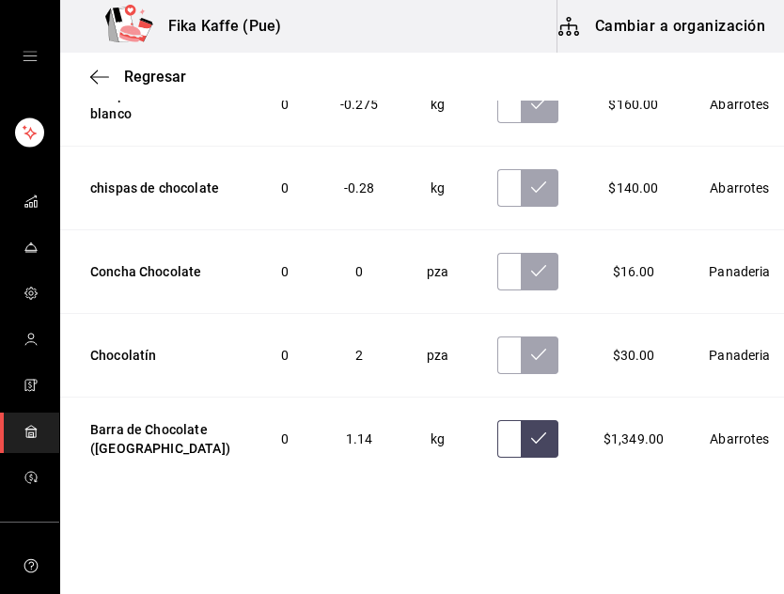
type input "choco"
click at [497, 441] on input "text" at bounding box center [508, 439] width 23 height 38
type input "5.50"
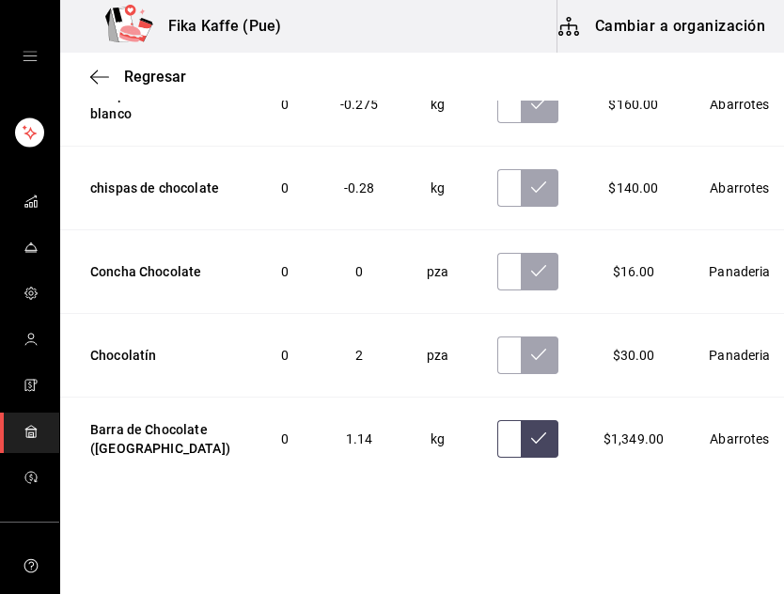
click at [521, 436] on button at bounding box center [540, 439] width 38 height 38
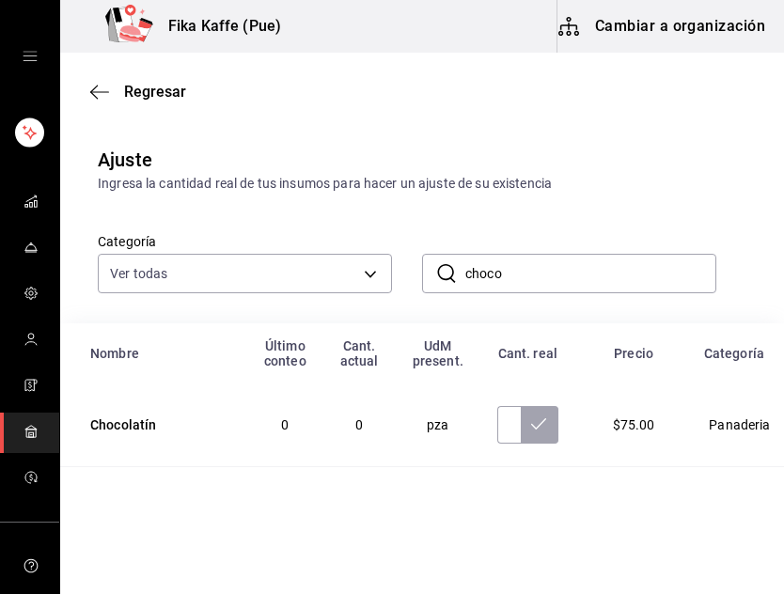
click at [479, 280] on input "choco" at bounding box center [590, 274] width 251 height 38
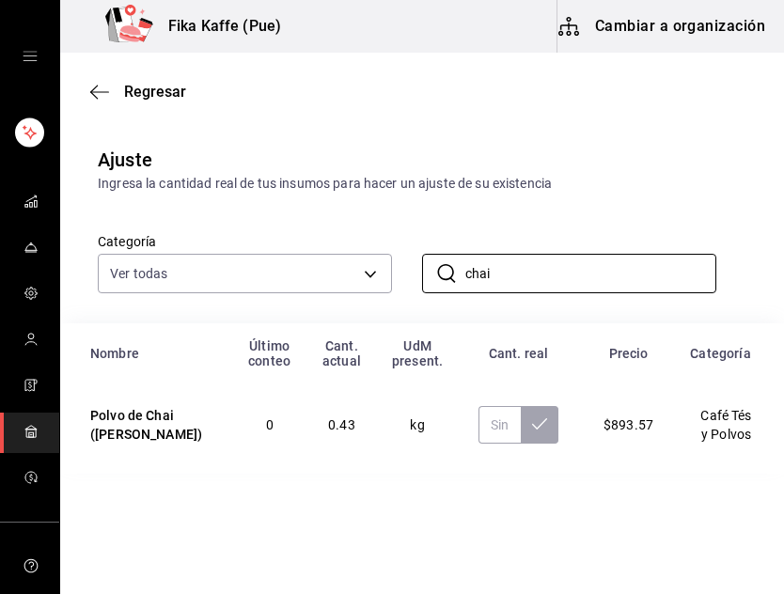
scroll to position [7, 0]
type input "chai"
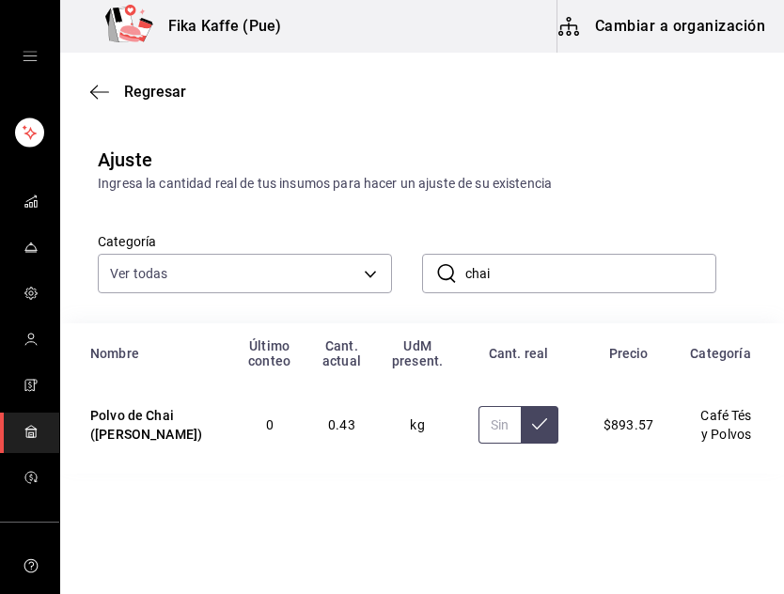
click at [478, 430] on input "text" at bounding box center [499, 425] width 42 height 38
click at [521, 441] on button at bounding box center [540, 425] width 38 height 38
click at [474, 442] on input "0.00" at bounding box center [497, 425] width 46 height 38
click at [475, 428] on input "1.25" at bounding box center [497, 425] width 46 height 38
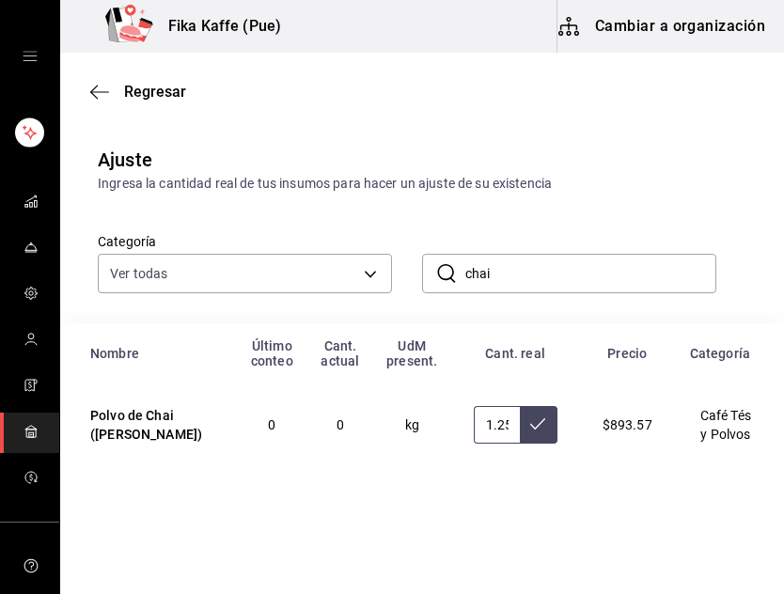
click at [475, 428] on input "1.25" at bounding box center [497, 425] width 46 height 38
type input "0.00"
click at [520, 424] on button at bounding box center [539, 425] width 38 height 38
click at [473, 267] on input "chai" at bounding box center [590, 274] width 251 height 38
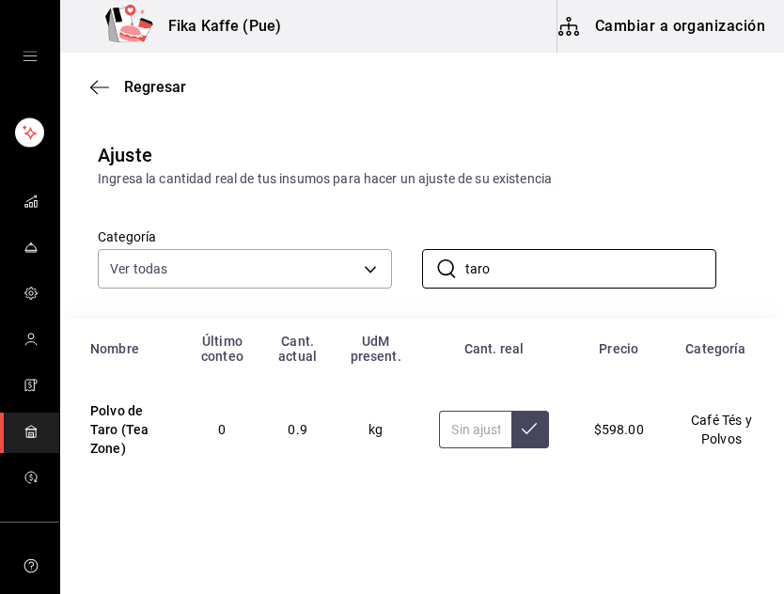
type input "taro"
click at [452, 425] on input "text" at bounding box center [474, 430] width 71 height 38
type input "1.25"
click at [511, 420] on button at bounding box center [530, 430] width 38 height 38
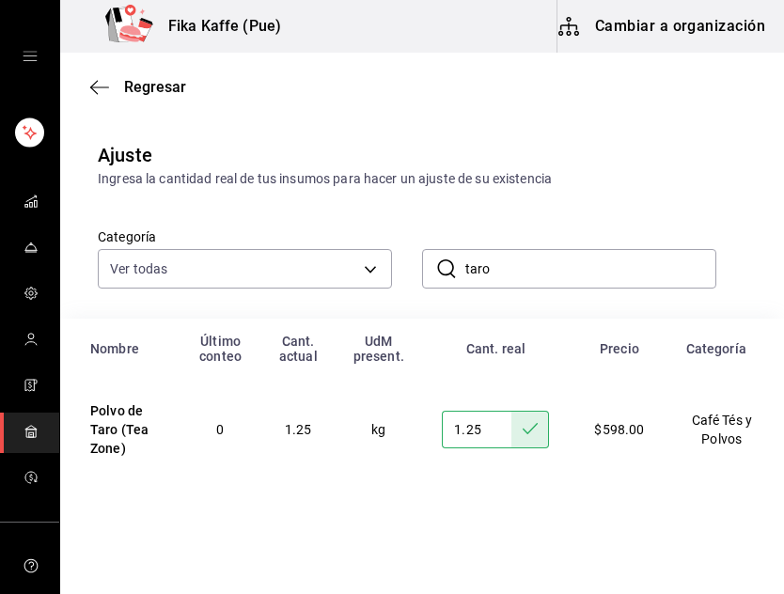
click at [483, 274] on input "taro" at bounding box center [590, 269] width 251 height 38
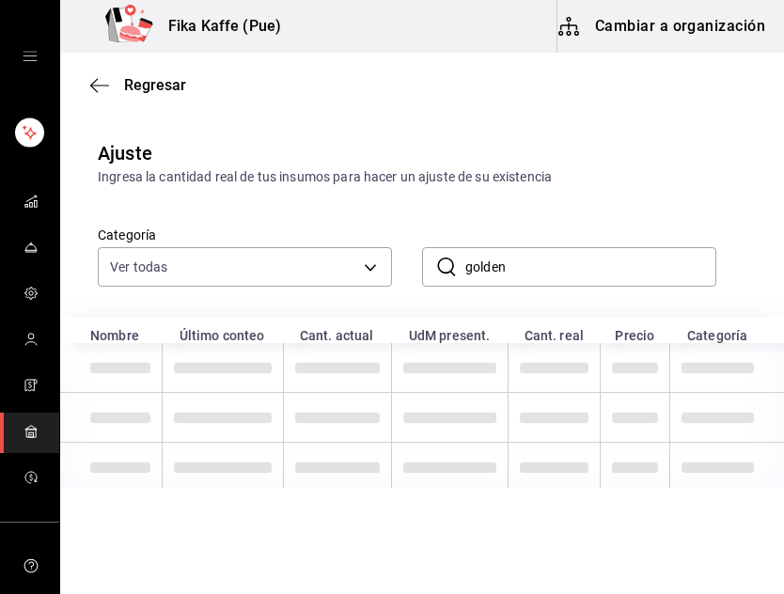
scroll to position [0, 0]
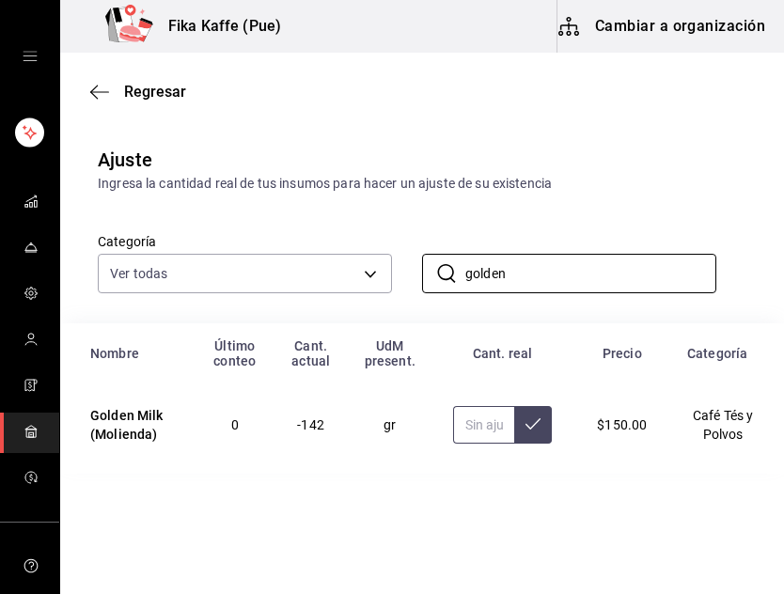
click at [476, 428] on input "text" at bounding box center [484, 425] width 62 height 38
click at [486, 277] on input "golden" at bounding box center [590, 274] width 251 height 38
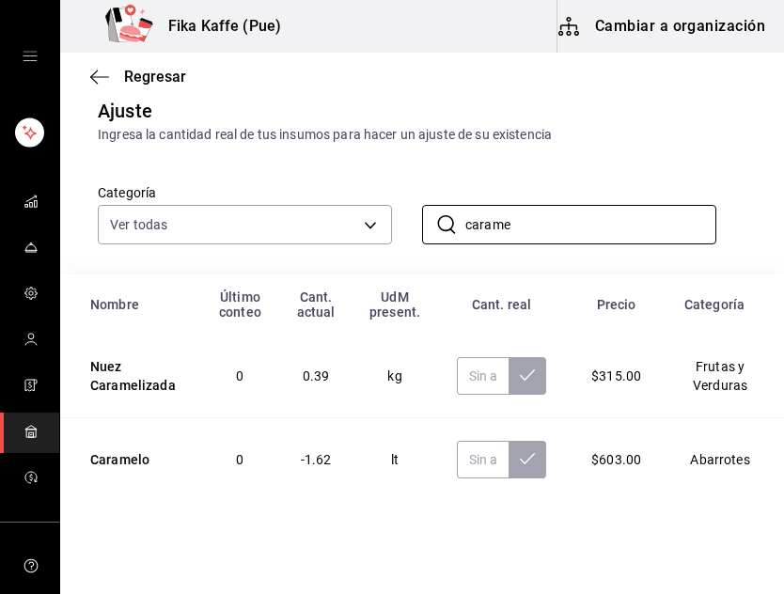
scroll to position [71, 0]
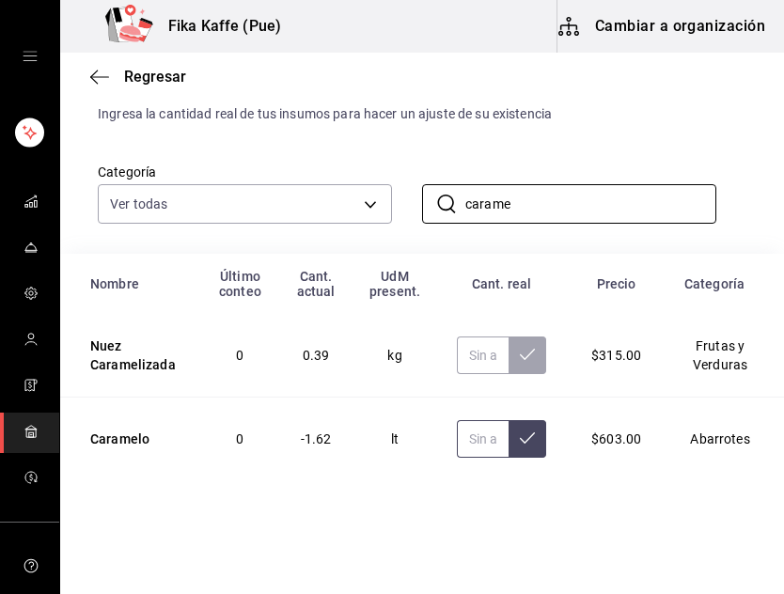
type input "carame"
click at [457, 437] on input "text" at bounding box center [483, 439] width 52 height 38
type input "4.10"
click at [513, 421] on button at bounding box center [528, 439] width 38 height 38
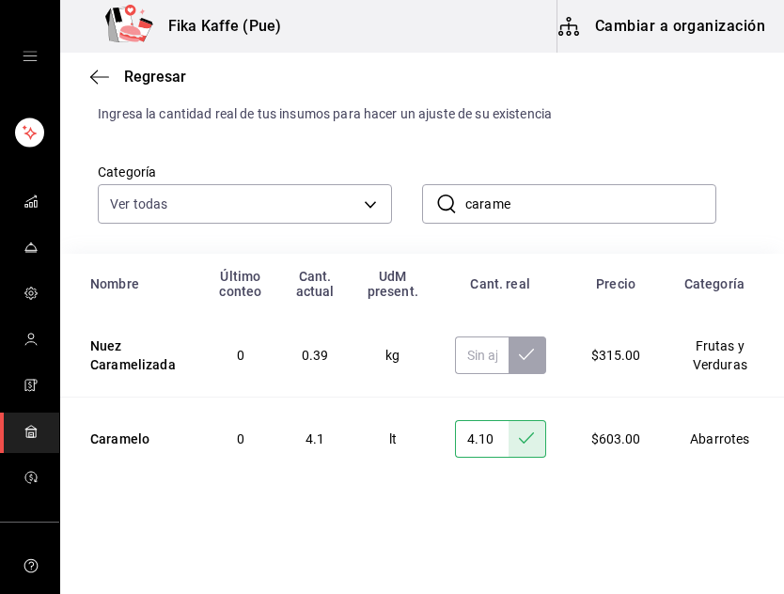
click at [496, 196] on input "carame" at bounding box center [590, 204] width 251 height 38
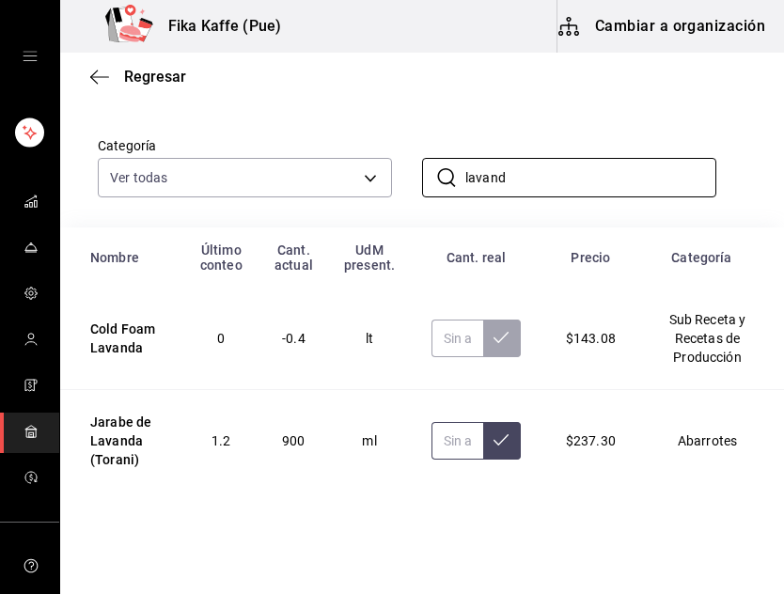
scroll to position [109, 0]
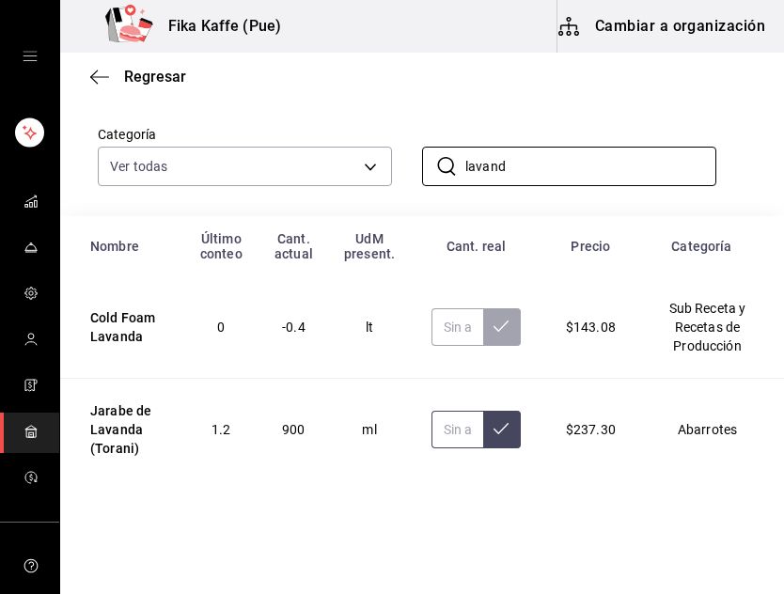
type input "lavand"
click at [453, 440] on input "text" at bounding box center [457, 430] width 52 height 38
type input "1400.00"
click at [496, 428] on icon at bounding box center [500, 428] width 15 height 15
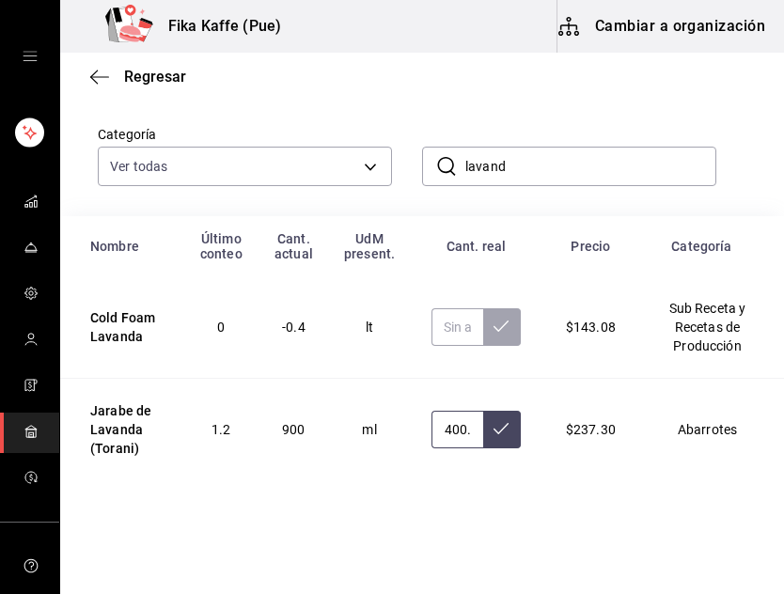
scroll to position [0, 0]
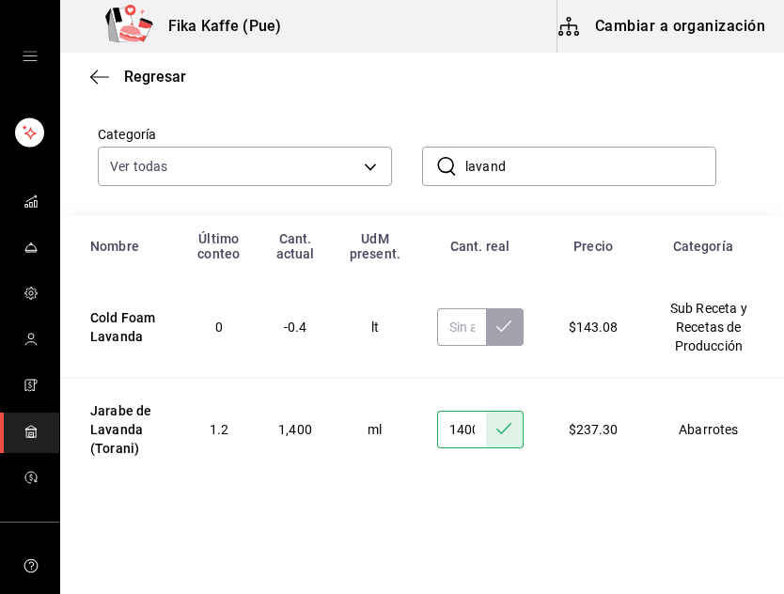
click at [492, 167] on input "lavand" at bounding box center [590, 167] width 251 height 38
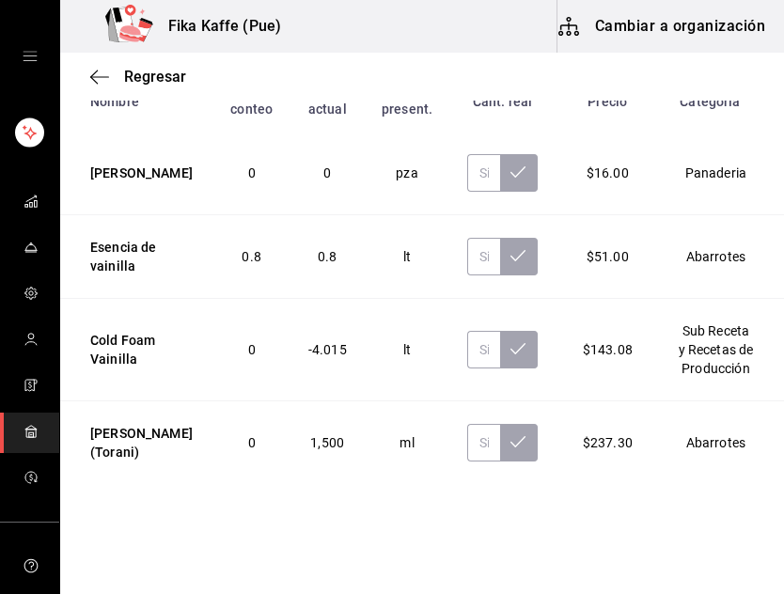
scroll to position [276, 0]
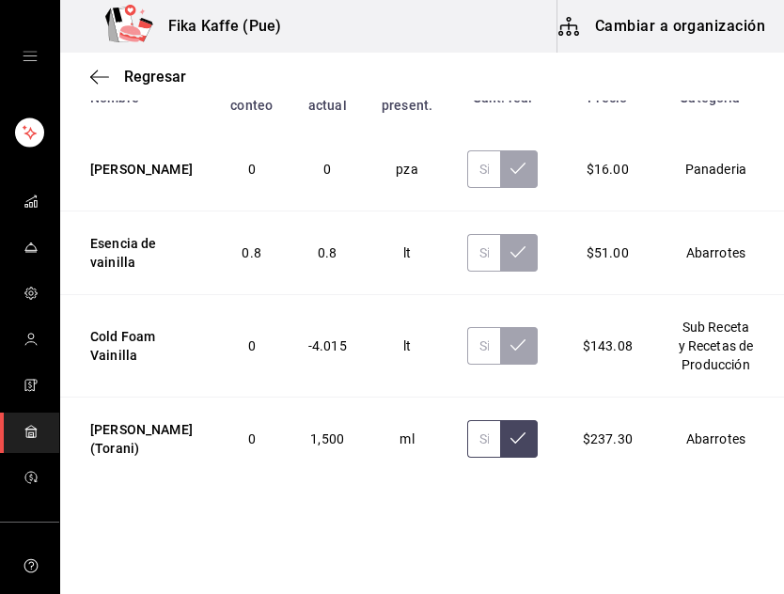
type input "vaini"
click at [467, 433] on input "text" at bounding box center [483, 439] width 33 height 38
type input "1200.00"
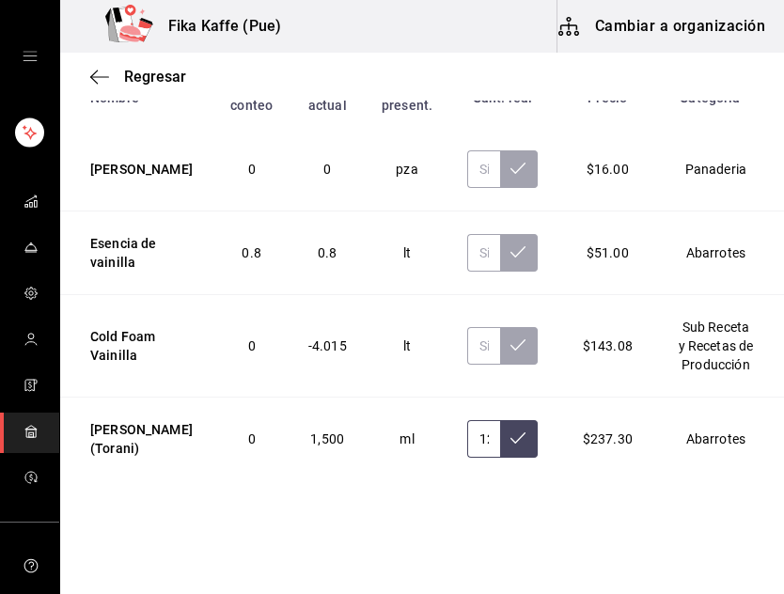
click at [506, 420] on button at bounding box center [519, 439] width 38 height 38
